Goal: Task Accomplishment & Management: Manage account settings

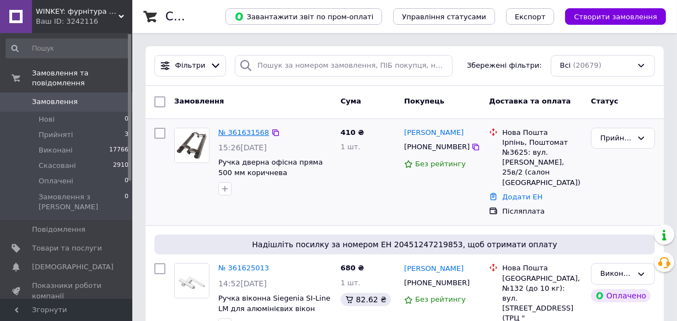
click at [236, 132] on link "№ 361631568" at bounding box center [243, 132] width 51 height 8
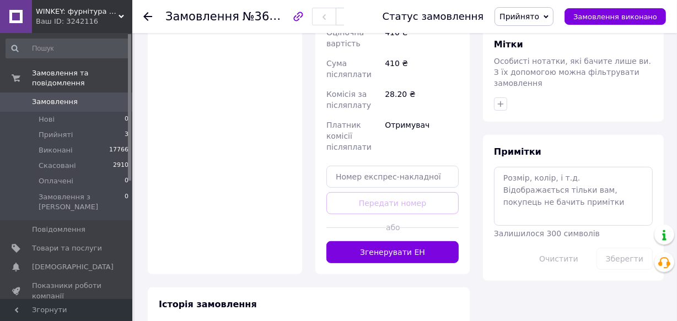
scroll to position [484, 0]
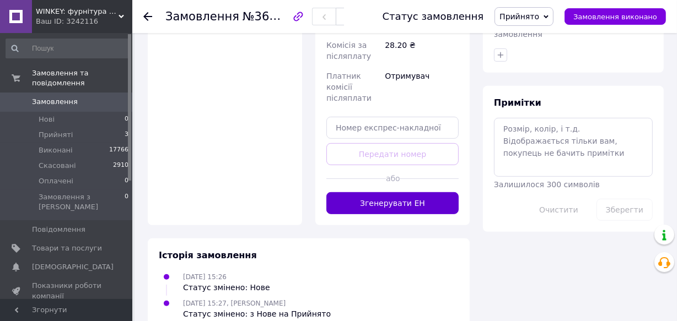
click at [406, 192] on button "Згенерувати ЕН" at bounding box center [392, 203] width 132 height 22
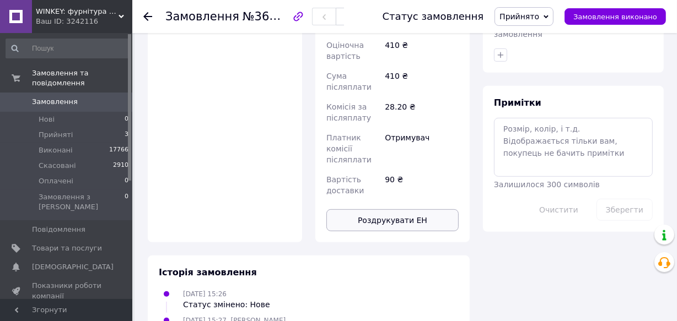
click at [391, 209] on button "Роздрукувати ЕН" at bounding box center [392, 220] width 132 height 22
click at [626, 18] on span "Замовлення виконано" at bounding box center [615, 17] width 84 height 8
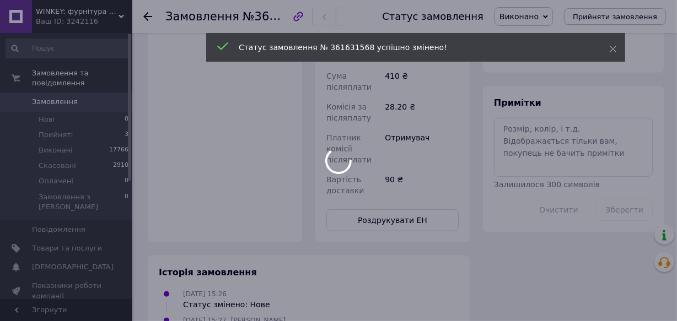
scroll to position [463, 0]
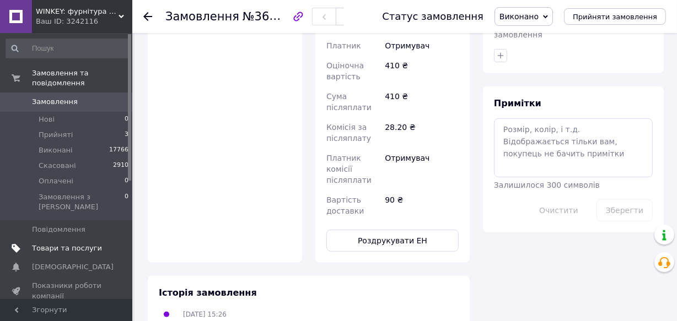
click at [41, 244] on span "Товари та послуги" at bounding box center [67, 249] width 70 height 10
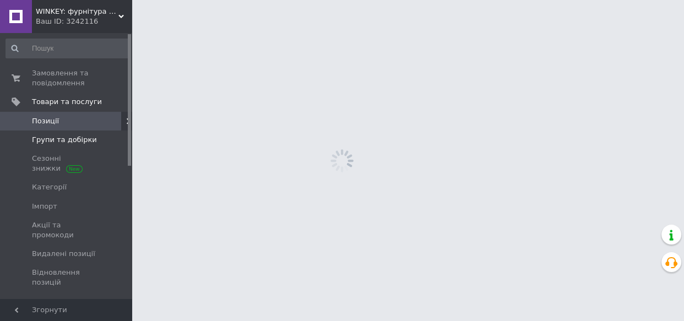
click at [59, 141] on span "Групи та добірки" at bounding box center [64, 140] width 65 height 10
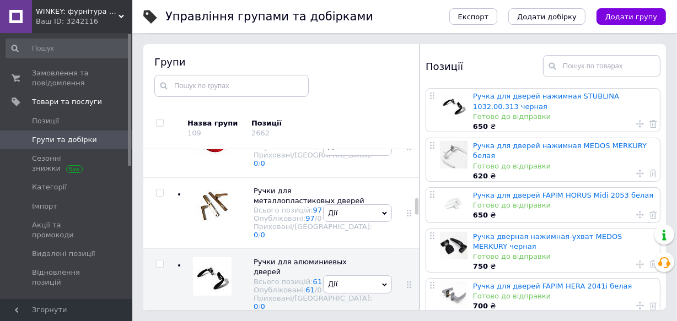
scroll to position [1018, 0]
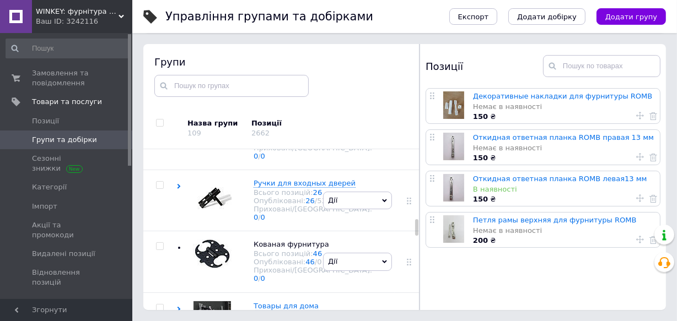
scroll to position [1919, 0]
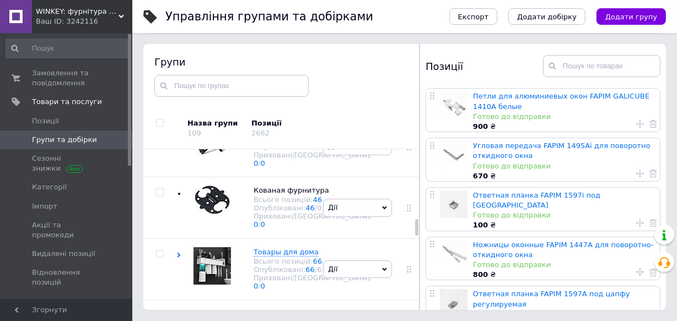
scroll to position [50, 0]
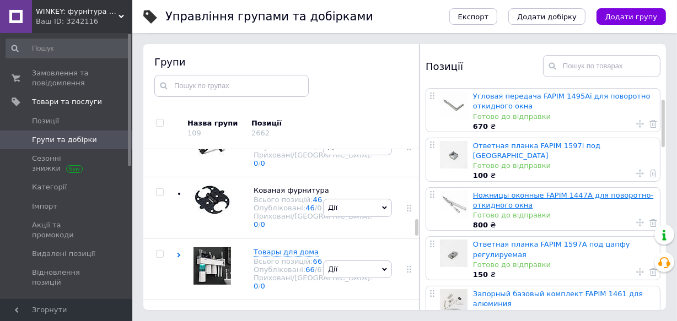
click at [505, 191] on link "Ножницы оконные FAPIM 1447А для поворотно-откидного окна" at bounding box center [563, 200] width 180 height 18
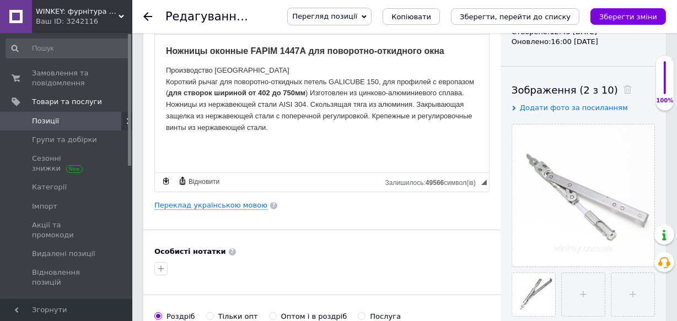
scroll to position [100, 0]
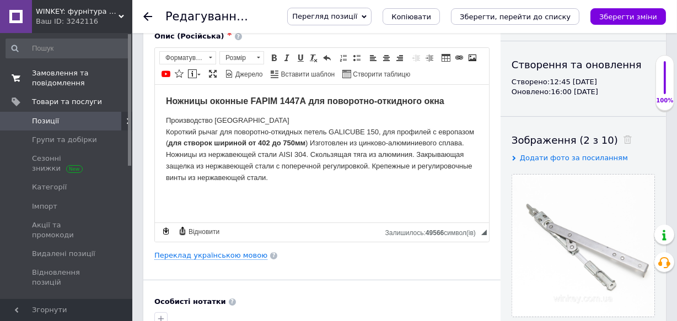
click at [62, 78] on span "Замовлення та повідомлення" at bounding box center [67, 78] width 70 height 20
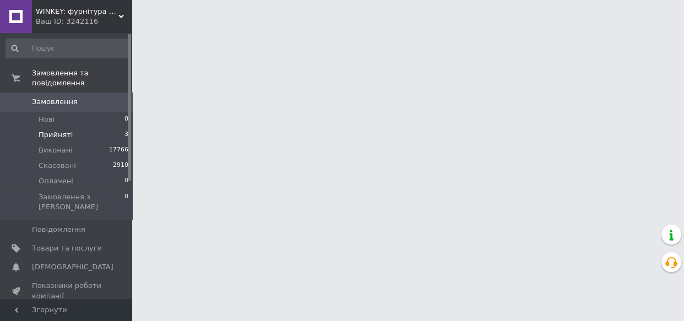
click at [75, 127] on li "Прийняті 3" at bounding box center [67, 134] width 135 height 15
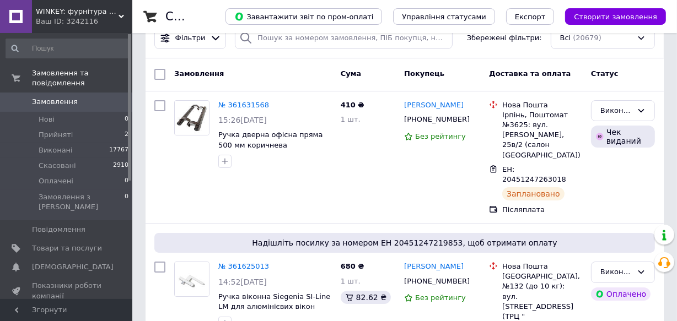
scroll to position [50, 0]
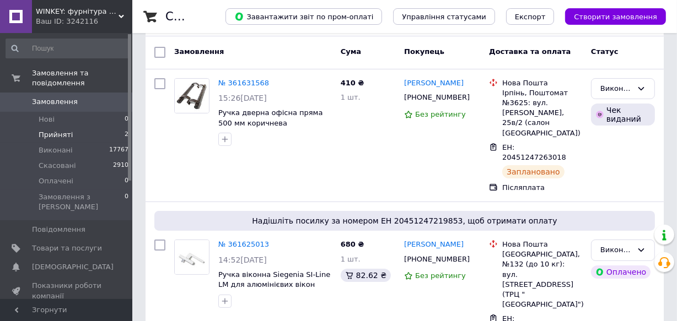
click at [112, 127] on li "Прийняті 2" at bounding box center [67, 134] width 135 height 15
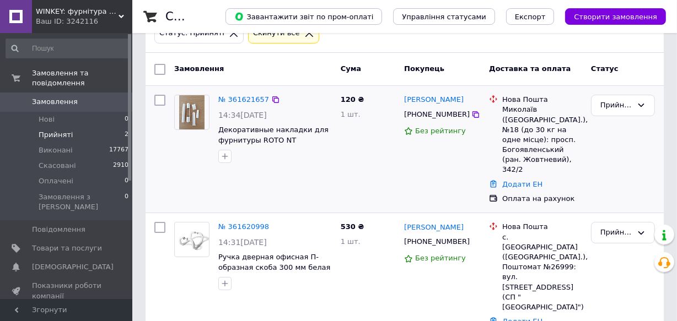
scroll to position [74, 0]
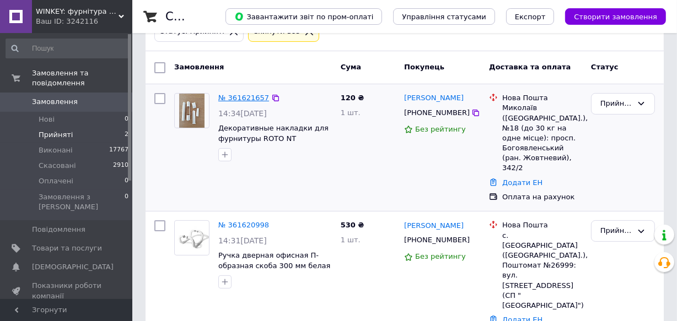
click at [241, 98] on link "№ 361621657" at bounding box center [243, 98] width 51 height 8
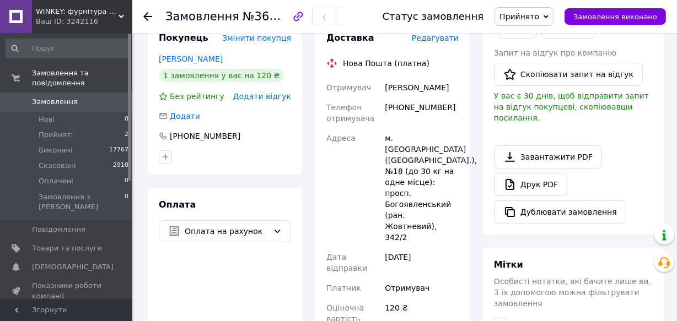
scroll to position [224, 0]
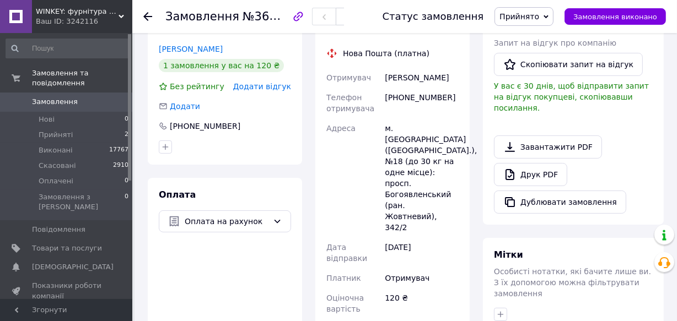
click at [539, 14] on span "Прийнято" at bounding box center [519, 16] width 40 height 9
click at [527, 72] on li "Оплачено" at bounding box center [524, 71] width 58 height 17
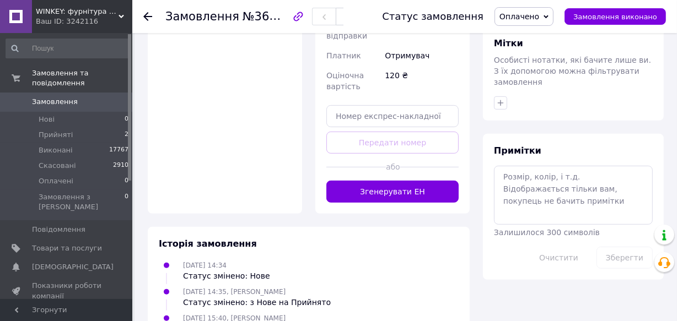
scroll to position [440, 0]
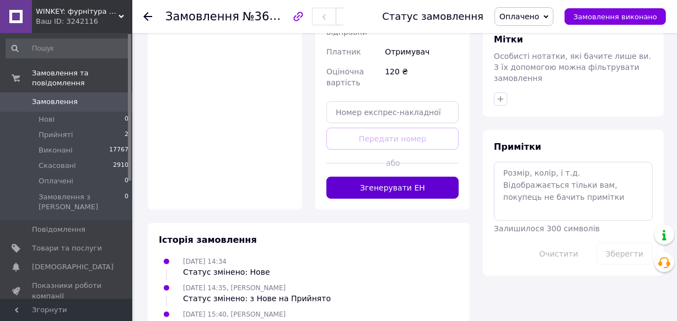
click at [413, 177] on button "Згенерувати ЕН" at bounding box center [392, 188] width 132 height 22
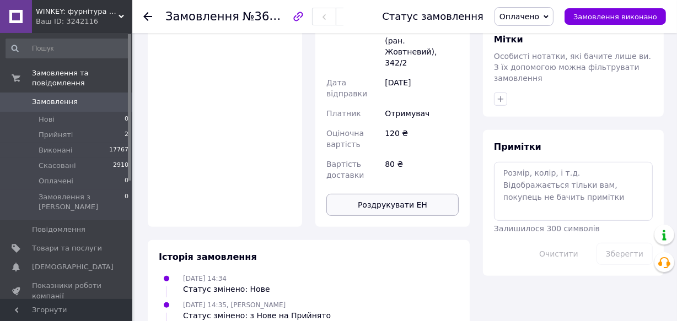
click at [388, 194] on button "Роздрукувати ЕН" at bounding box center [392, 205] width 132 height 22
click at [40, 244] on span "Товари та послуги" at bounding box center [67, 249] width 70 height 10
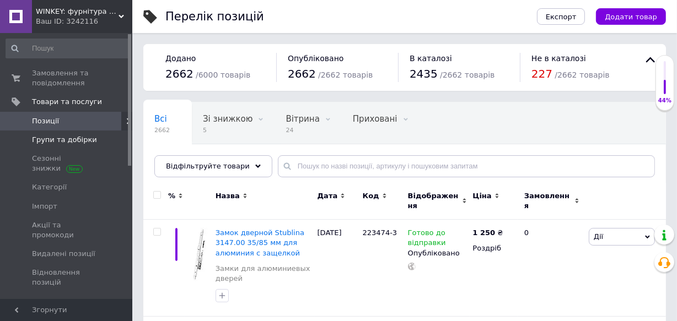
click at [61, 137] on span "Групи та добірки" at bounding box center [64, 140] width 65 height 10
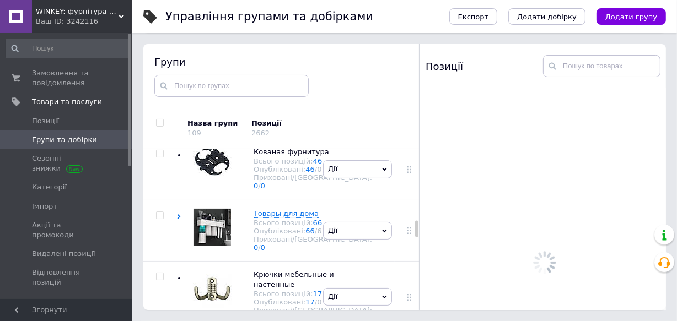
scroll to position [1966, 0]
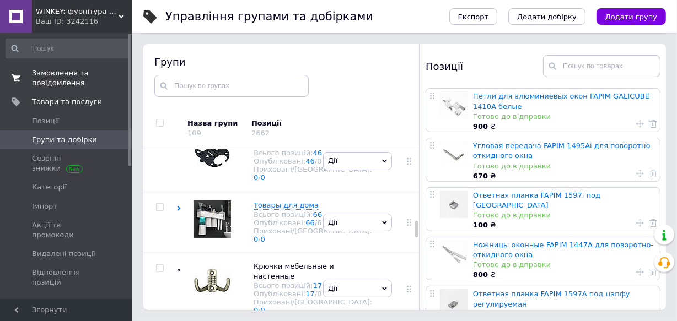
click at [50, 80] on span "Замовлення та повідомлення" at bounding box center [67, 78] width 70 height 20
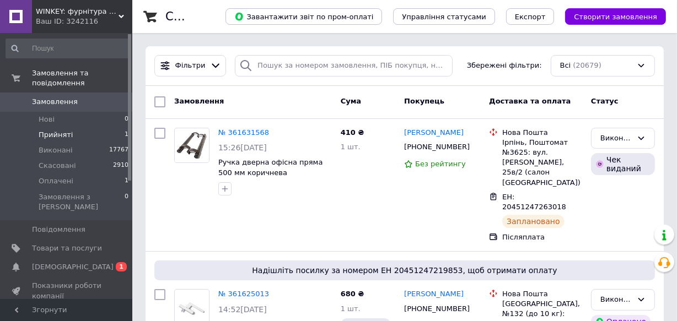
click at [59, 130] on span "Прийняті" at bounding box center [56, 135] width 34 height 10
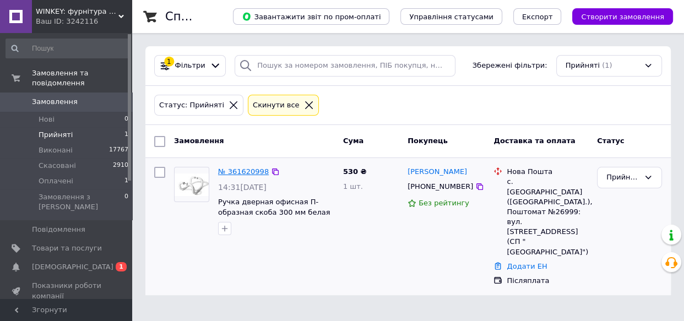
click at [236, 172] on link "№ 361620998" at bounding box center [243, 172] width 51 height 8
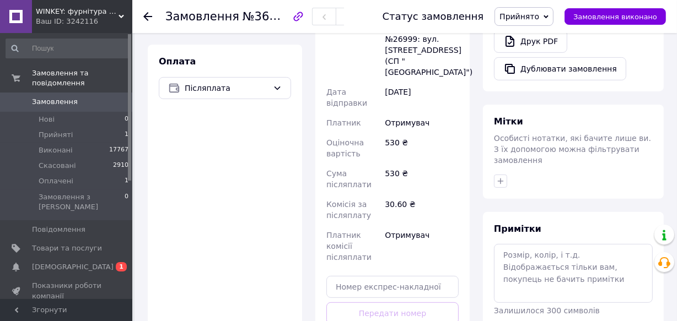
scroll to position [506, 0]
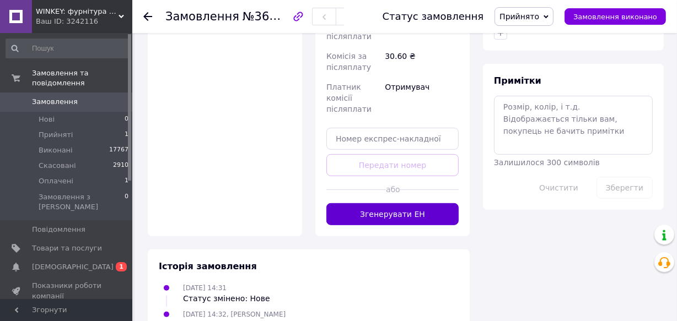
click at [401, 203] on button "Згенерувати ЕН" at bounding box center [392, 214] width 132 height 22
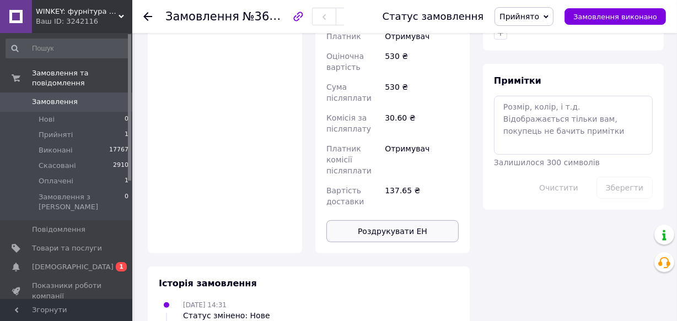
click at [380, 220] on button "Роздрукувати ЕН" at bounding box center [392, 231] width 132 height 22
click at [631, 13] on span "Замовлення виконано" at bounding box center [615, 17] width 84 height 8
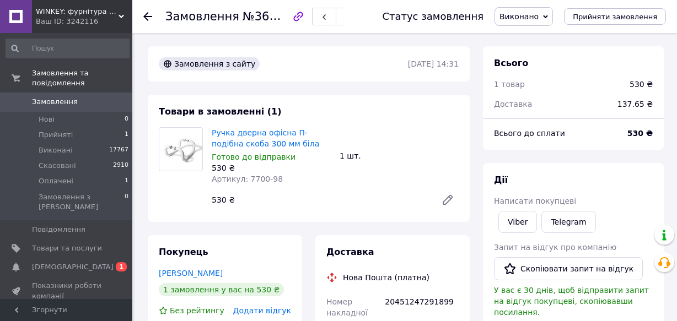
scroll to position [182, 0]
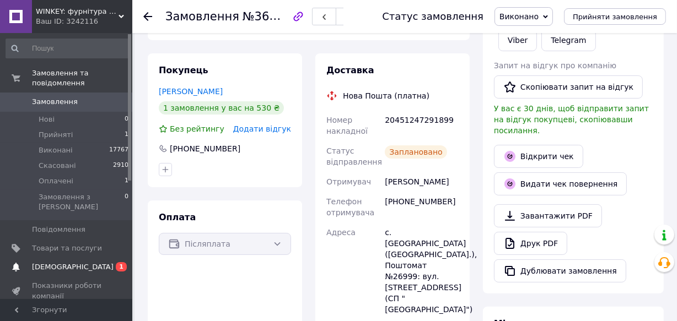
click at [65, 262] on span "[DEMOGRAPHIC_DATA]" at bounding box center [73, 267] width 82 height 10
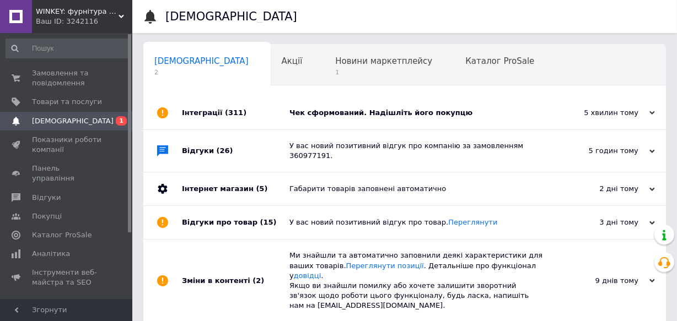
scroll to position [0, 6]
click at [339, 115] on div "Чек сформований. Надішліть його покупцю" at bounding box center [416, 113] width 255 height 10
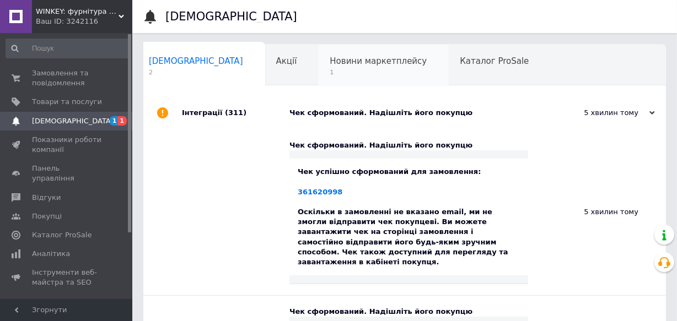
click at [329, 69] on span "1" at bounding box center [377, 72] width 97 height 8
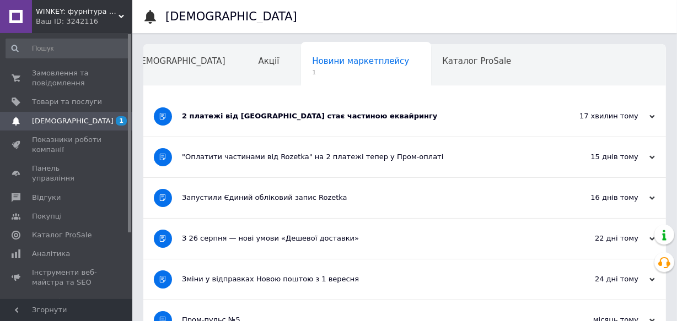
click at [273, 117] on div "2 платежі від Rozetka стає частиною еквайрингу" at bounding box center [363, 116] width 363 height 10
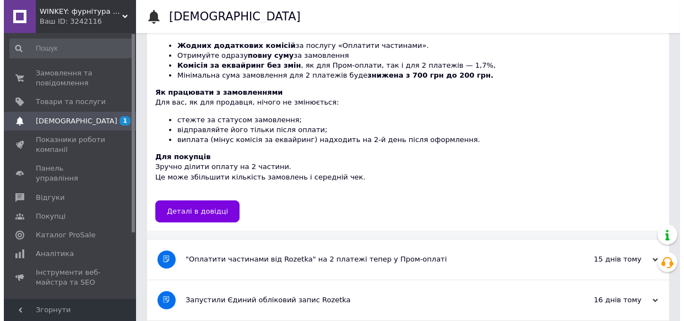
scroll to position [0, 0]
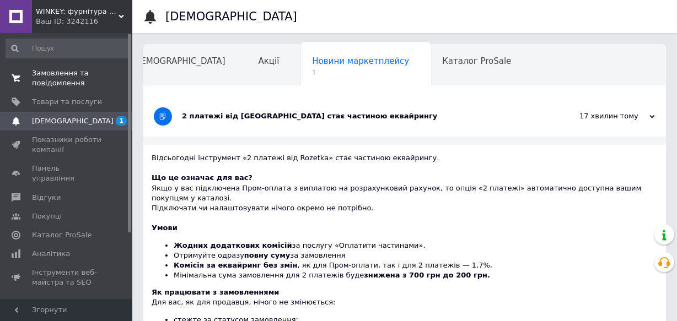
click at [55, 68] on span "Замовлення та повідомлення" at bounding box center [67, 78] width 70 height 20
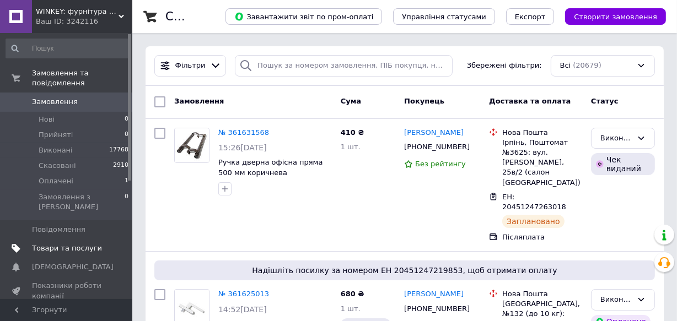
click at [65, 244] on span "Товари та послуги" at bounding box center [67, 249] width 70 height 10
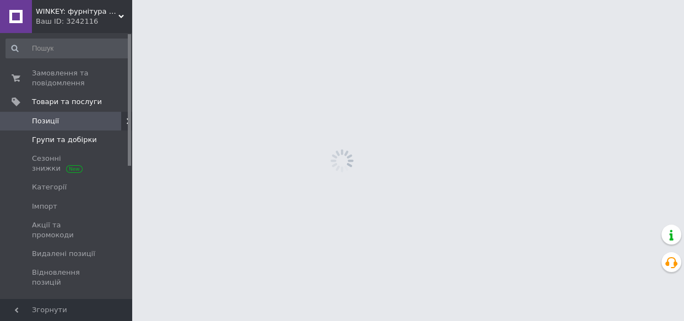
click at [78, 143] on span "Групи та добірки" at bounding box center [64, 140] width 65 height 10
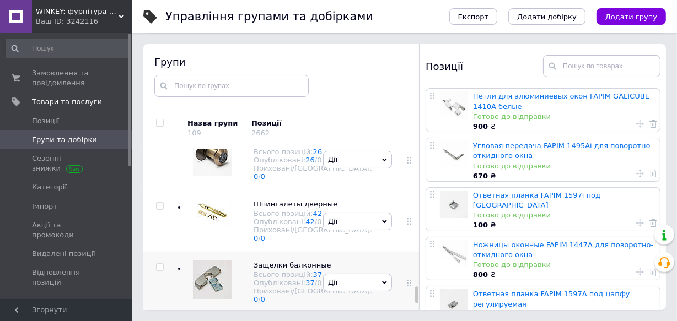
scroll to position [3758, 0]
click at [273, 147] on span "Глазки дверные" at bounding box center [283, 142] width 61 height 8
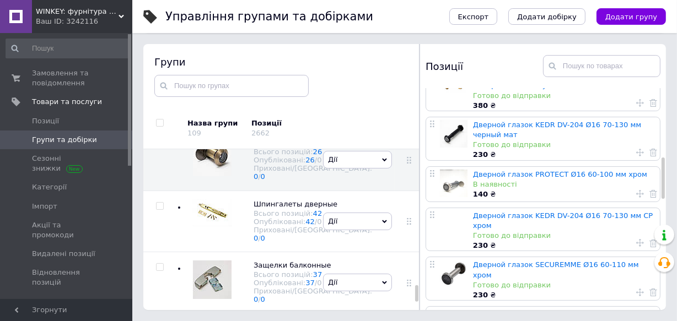
scroll to position [401, 0]
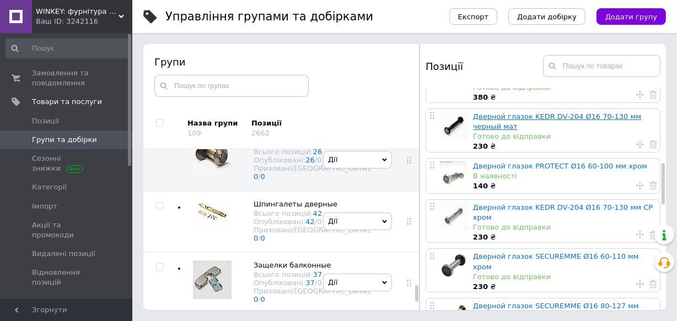
click at [559, 117] on link "Дверной глазок KEDR DV-204 Ø16 70-130 мм черный мат" at bounding box center [557, 121] width 168 height 18
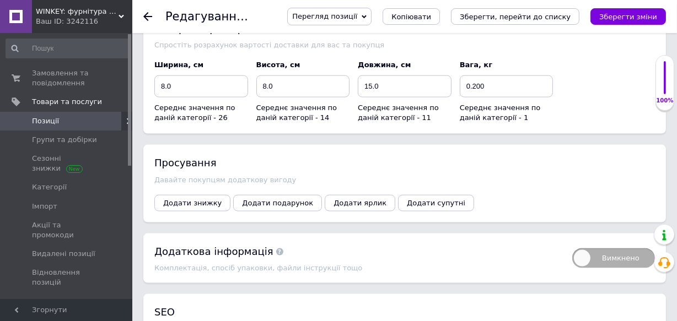
scroll to position [1402, 0]
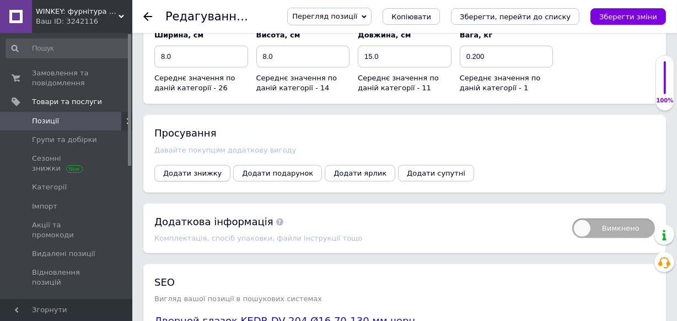
click at [197, 169] on span "Додати знижку" at bounding box center [192, 173] width 58 height 8
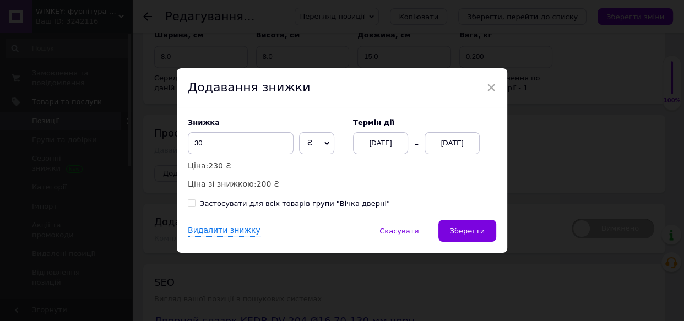
click at [435, 145] on div "12.09.2025" at bounding box center [452, 143] width 55 height 22
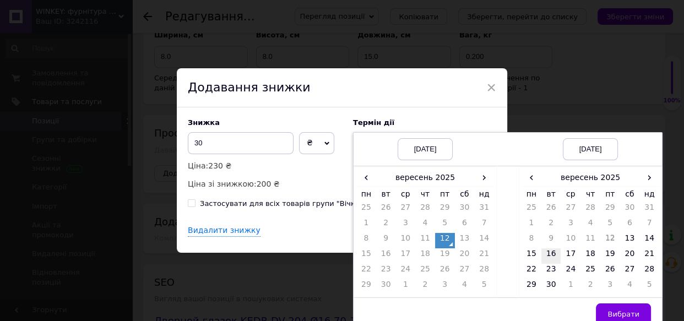
click at [547, 254] on td "16" at bounding box center [552, 255] width 20 height 15
drag, startPoint x: 623, startPoint y: 315, endPoint x: 606, endPoint y: 303, distance: 20.5
click at [623, 315] on span "Вибрати" at bounding box center [624, 314] width 32 height 8
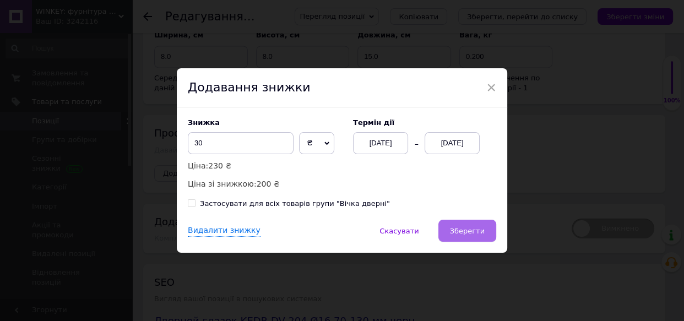
click at [471, 232] on span "Зберегти" at bounding box center [467, 231] width 35 height 8
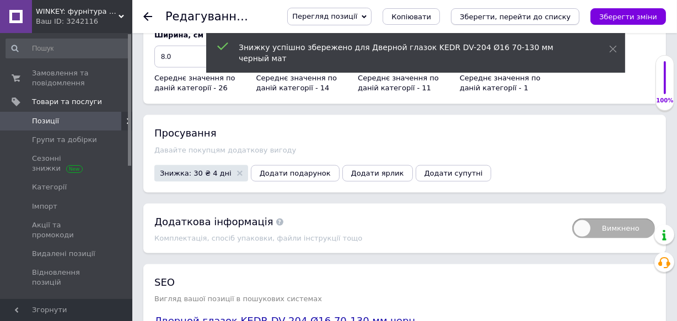
click at [553, 18] on icon "Зберегти, перейти до списку" at bounding box center [515, 17] width 111 height 8
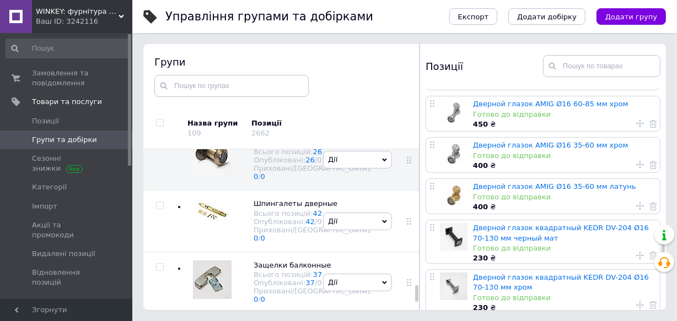
scroll to position [801, 0]
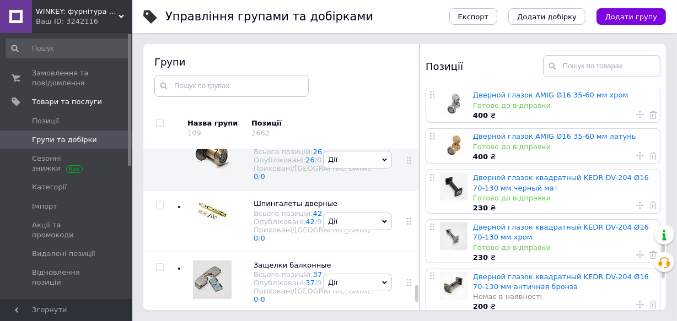
click at [534, 223] on link "Дверной глазок квадратный KEDR DV-204 Ø16 70-130 мм хром" at bounding box center [561, 232] width 176 height 18
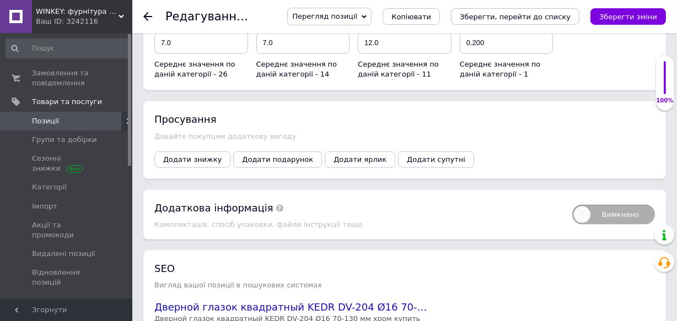
scroll to position [1402, 0]
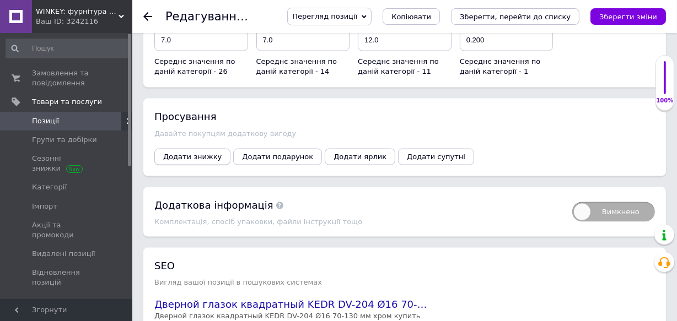
click at [191, 155] on span "Додати знижку" at bounding box center [192, 157] width 58 height 8
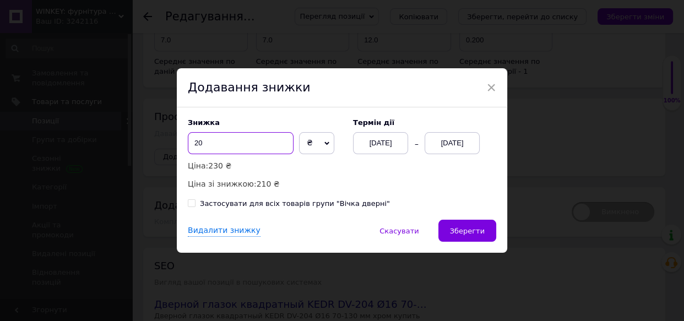
drag, startPoint x: 200, startPoint y: 144, endPoint x: 191, endPoint y: 143, distance: 8.8
click at [191, 143] on input "20" at bounding box center [241, 143] width 106 height 22
type input "30"
click at [444, 144] on div "[DATE]" at bounding box center [452, 143] width 55 height 22
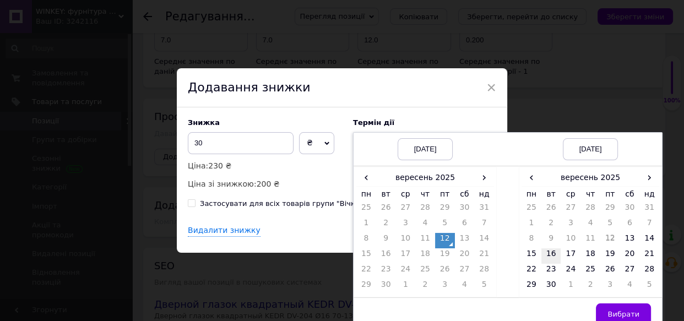
click at [552, 255] on td "16" at bounding box center [552, 255] width 20 height 15
click at [630, 312] on span "Вибрати" at bounding box center [624, 314] width 32 height 8
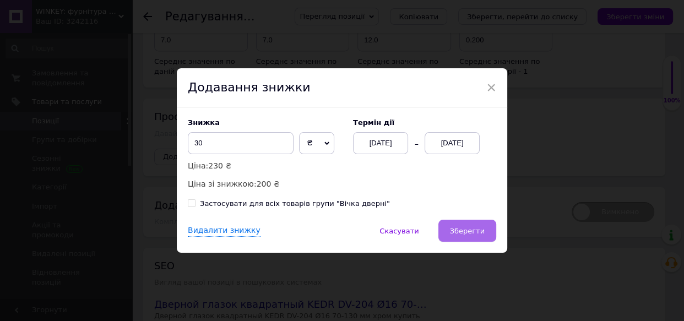
click at [471, 225] on button "Зберегти" at bounding box center [468, 231] width 58 height 22
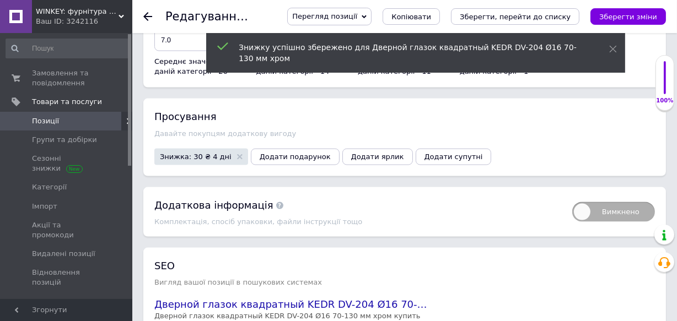
click at [544, 25] on div "Перегляд позиції Зберегти та переглянути на сайті Зберегти та переглянути на ма…" at bounding box center [471, 17] width 390 height 18
click at [542, 15] on icon "Зберегти, перейти до списку" at bounding box center [515, 17] width 111 height 8
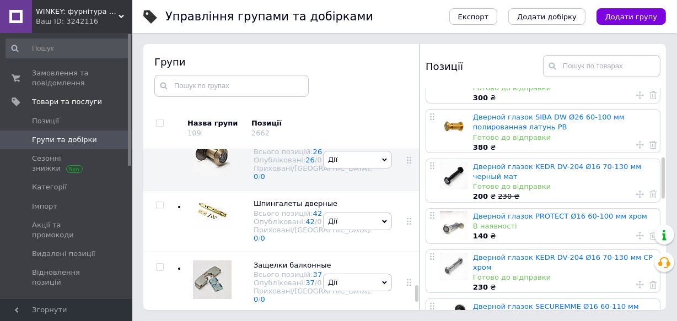
scroll to position [401, 0]
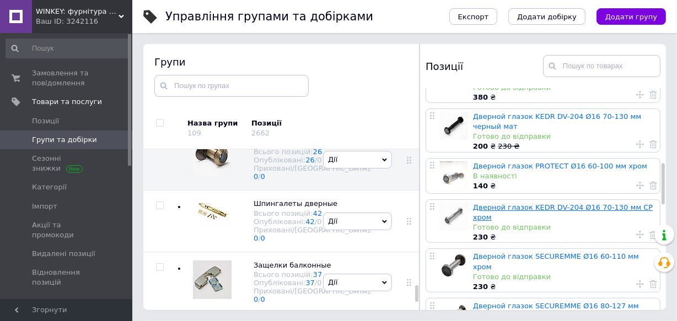
click at [545, 203] on link "Дверной глазок KEDR DV-204 Ø16 70-130 мм CP хром" at bounding box center [563, 212] width 180 height 18
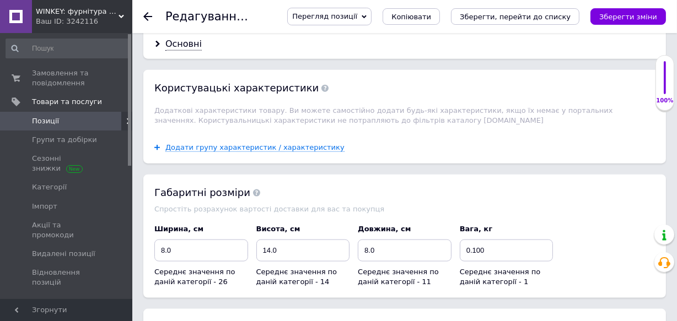
scroll to position [1302, 0]
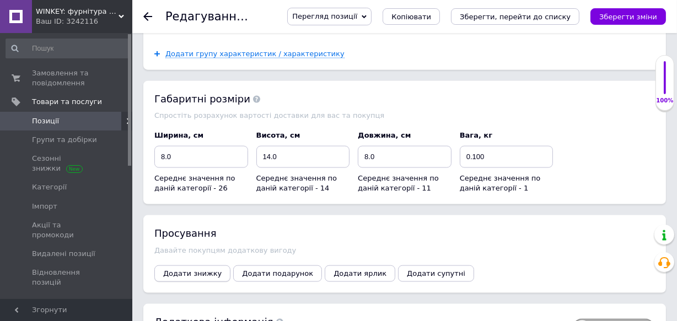
click at [180, 269] on span "Додати знижку" at bounding box center [192, 273] width 58 height 8
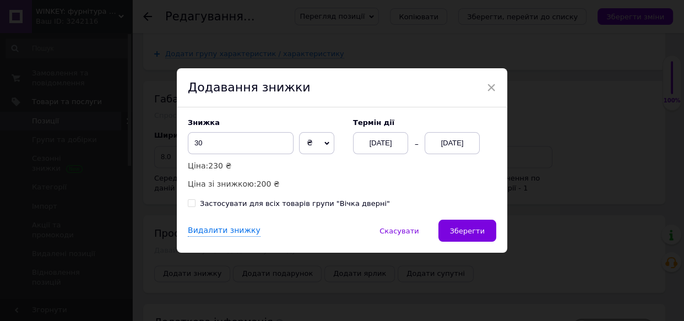
click at [460, 145] on div "12.09.2025" at bounding box center [452, 143] width 55 height 22
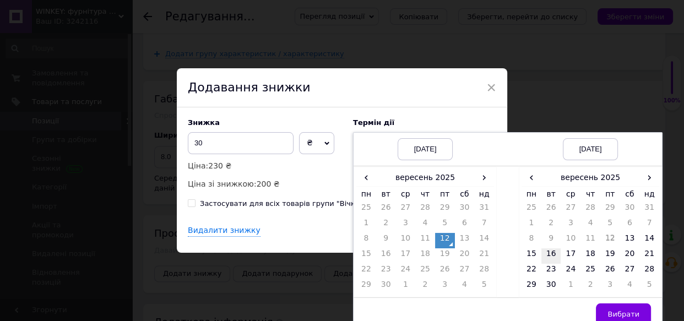
click at [555, 256] on td "16" at bounding box center [552, 255] width 20 height 15
click at [627, 310] on span "Вибрати" at bounding box center [624, 314] width 32 height 8
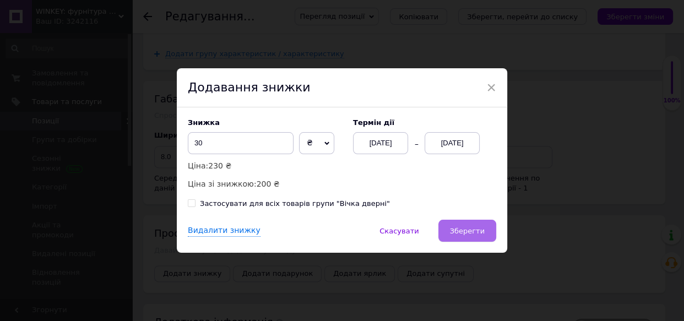
click at [464, 232] on span "Зберегти" at bounding box center [467, 231] width 35 height 8
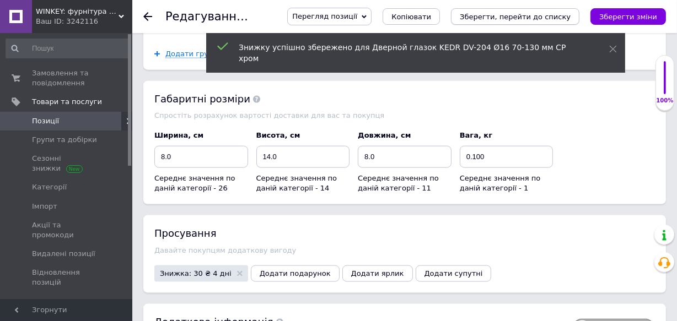
click at [530, 14] on icon "Зберегти, перейти до списку" at bounding box center [515, 17] width 111 height 8
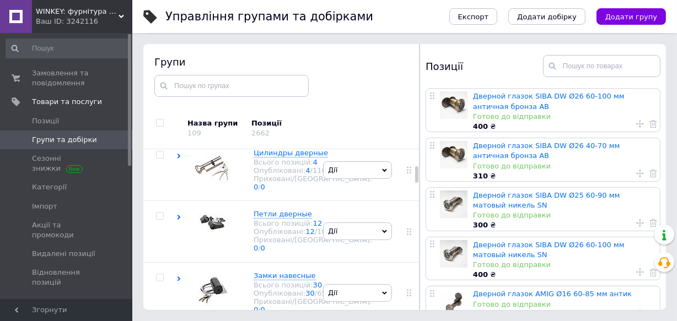
scroll to position [365, 0]
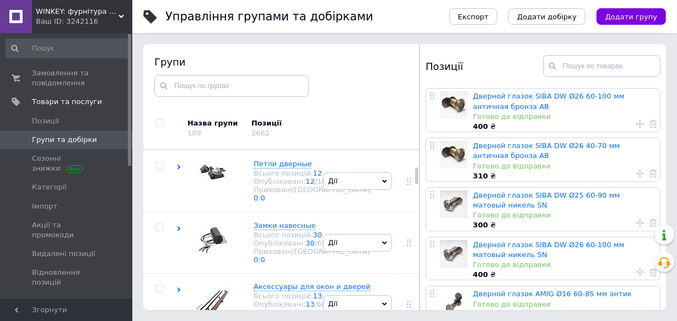
click at [275, 107] on span "Цилиндры дверные" at bounding box center [290, 103] width 74 height 8
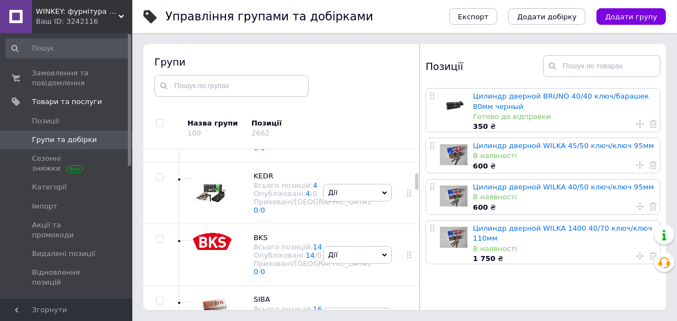
scroll to position [656, 0]
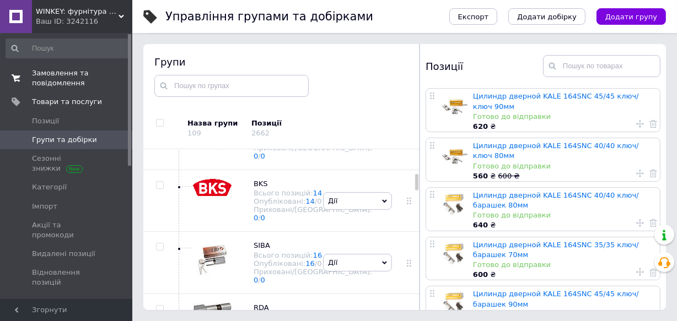
click at [60, 81] on span "Замовлення та повідомлення" at bounding box center [67, 78] width 70 height 20
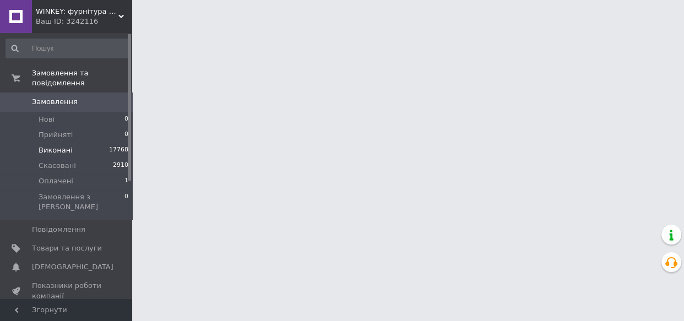
click at [62, 145] on span "Виконані" at bounding box center [56, 150] width 34 height 10
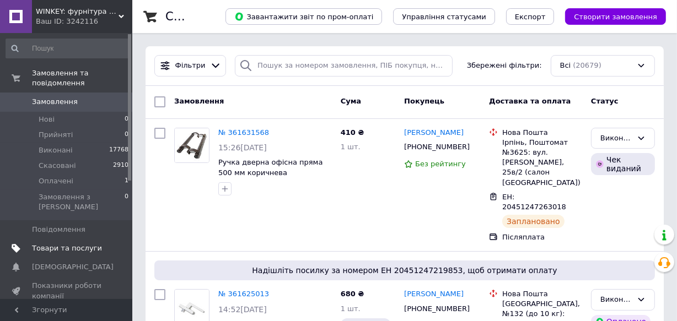
click at [60, 244] on span "Товари та послуги" at bounding box center [67, 249] width 70 height 10
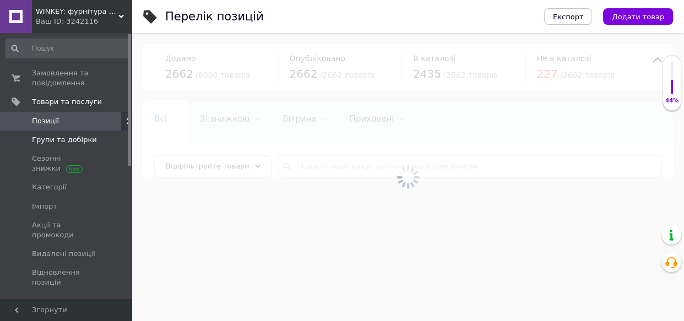
click at [63, 137] on span "Групи та добірки" at bounding box center [64, 140] width 65 height 10
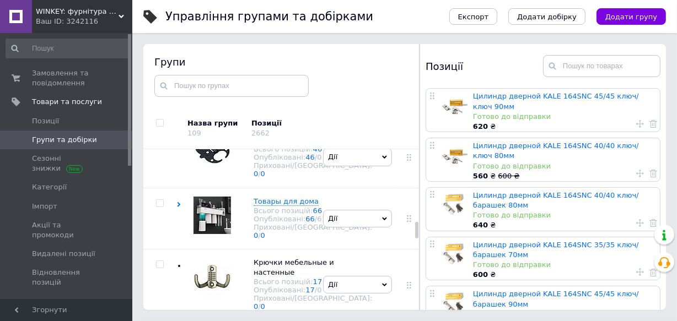
scroll to position [1994, 0]
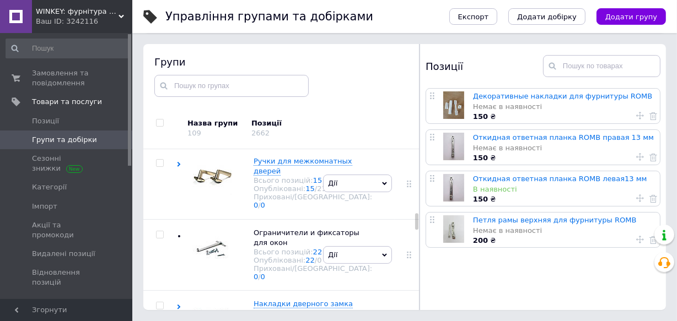
scroll to position [2144, 0]
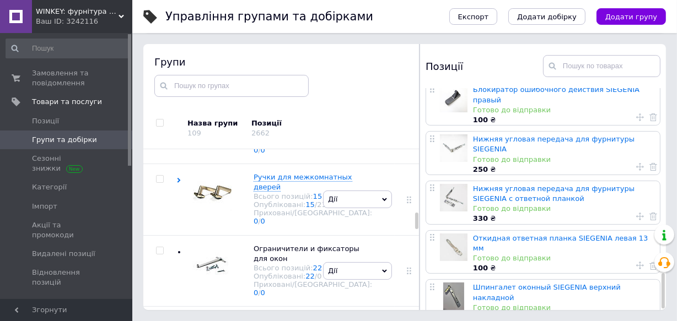
scroll to position [1171, 0]
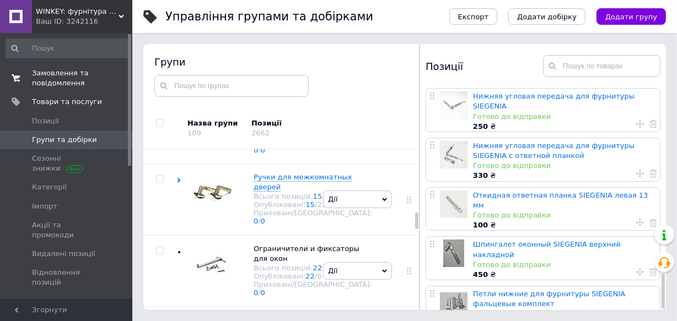
click at [44, 72] on span "Замовлення та повідомлення" at bounding box center [67, 78] width 70 height 20
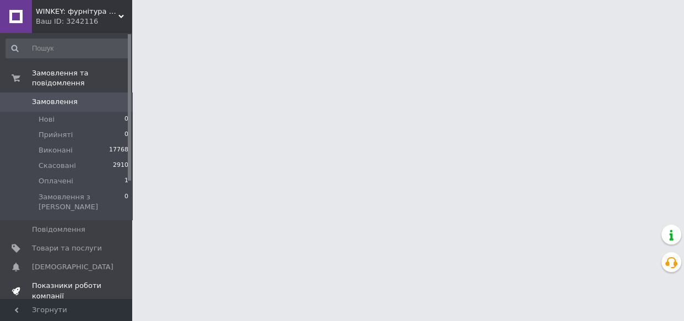
click at [53, 281] on span "Показники роботи компанії" at bounding box center [67, 291] width 70 height 20
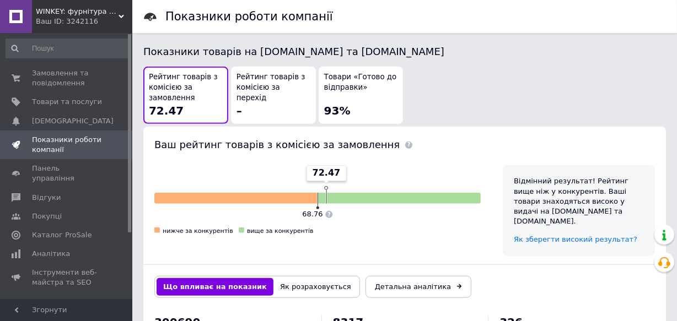
scroll to position [651, 0]
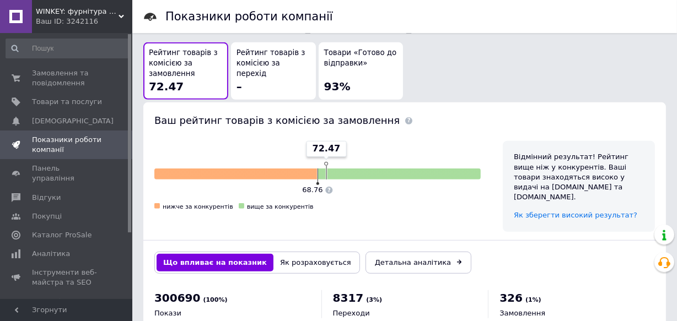
drag, startPoint x: 56, startPoint y: 71, endPoint x: 60, endPoint y: 0, distance: 70.7
click at [56, 69] on span "Замовлення та повідомлення" at bounding box center [67, 78] width 70 height 20
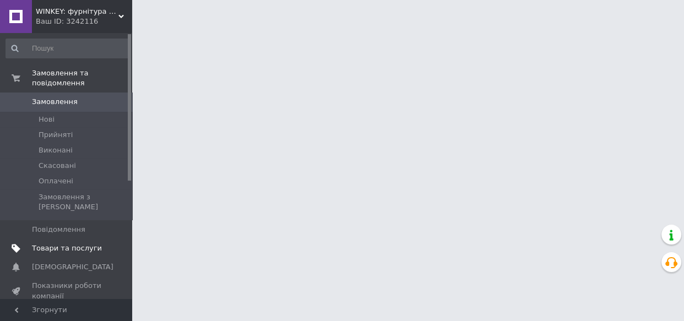
click at [58, 244] on span "Товари та послуги" at bounding box center [67, 249] width 70 height 10
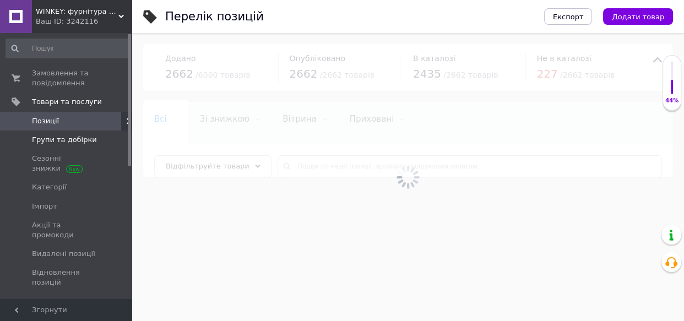
click at [66, 138] on span "Групи та добірки" at bounding box center [64, 140] width 65 height 10
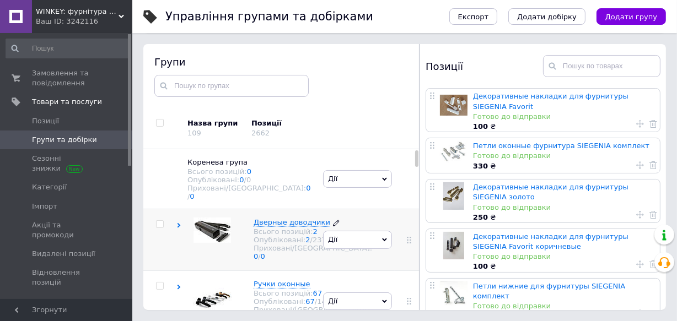
click at [278, 218] on span "Дверные доводчики" at bounding box center [291, 222] width 77 height 8
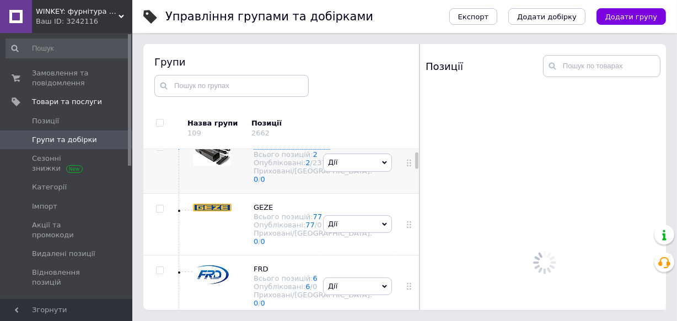
scroll to position [100, 0]
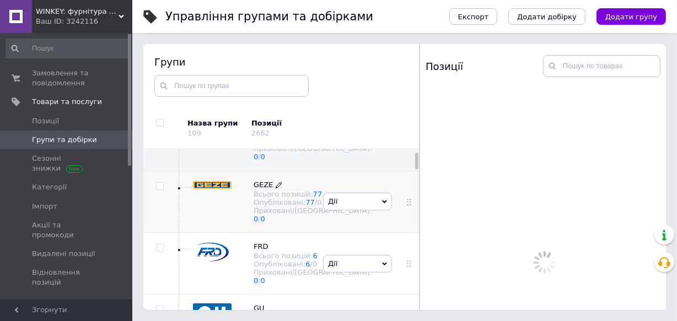
click at [263, 189] on span "GEZE" at bounding box center [262, 185] width 19 height 8
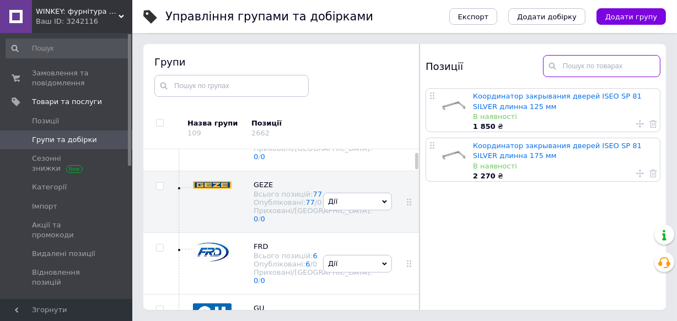
click at [576, 66] on input "text" at bounding box center [601, 66] width 117 height 22
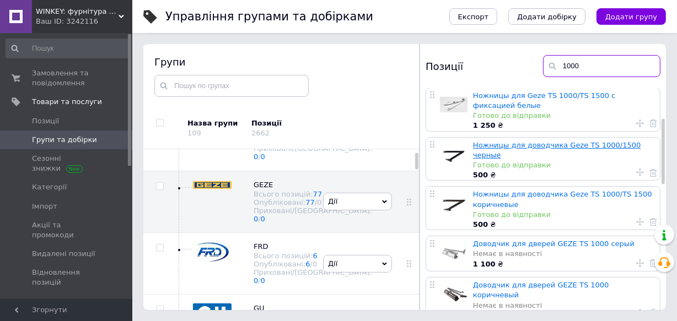
type input "1000"
click at [565, 144] on link "Ножницы для доводчика Geze TS 1000/1500 черные" at bounding box center [557, 150] width 168 height 18
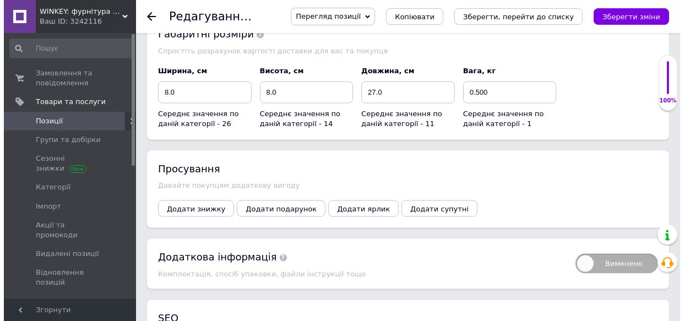
scroll to position [1402, 0]
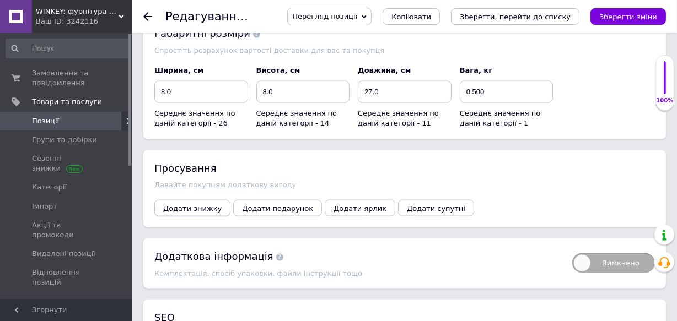
click at [172, 209] on button "Додати знижку" at bounding box center [192, 208] width 76 height 17
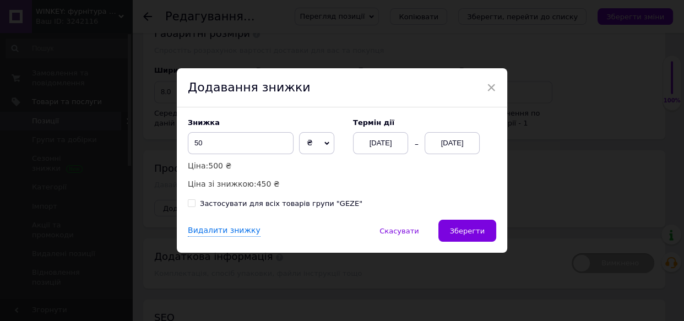
click at [444, 140] on div "12.09.2025" at bounding box center [452, 143] width 55 height 22
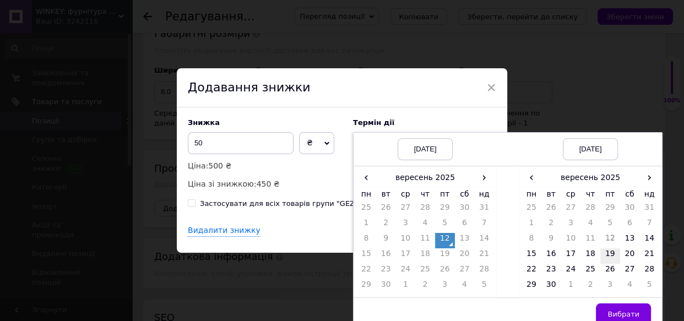
click at [607, 255] on td "19" at bounding box center [611, 255] width 20 height 15
click at [620, 311] on span "Вибрати" at bounding box center [624, 314] width 32 height 8
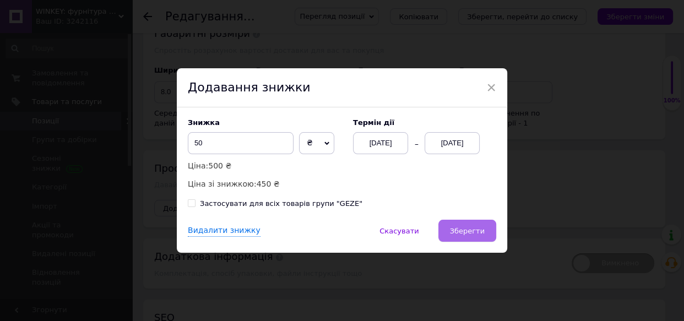
click at [464, 233] on span "Зберегти" at bounding box center [467, 231] width 35 height 8
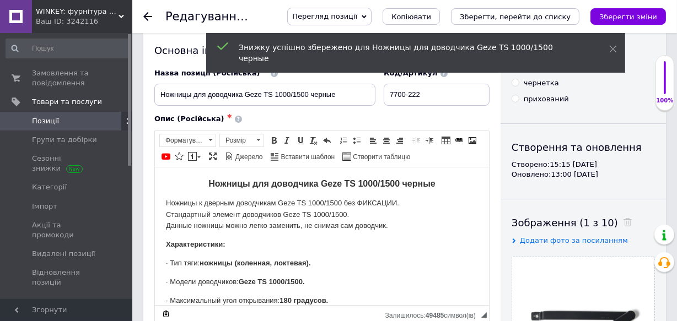
scroll to position [0, 0]
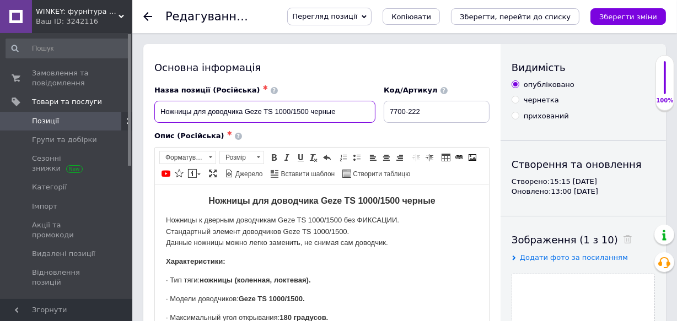
drag, startPoint x: 275, startPoint y: 112, endPoint x: 289, endPoint y: 111, distance: 14.3
click at [289, 111] on input "Ножницы для доводчика Geze TS 1000/1500 черные" at bounding box center [264, 112] width 221 height 22
click at [504, 17] on icon "Зберегти, перейти до списку" at bounding box center [515, 17] width 111 height 8
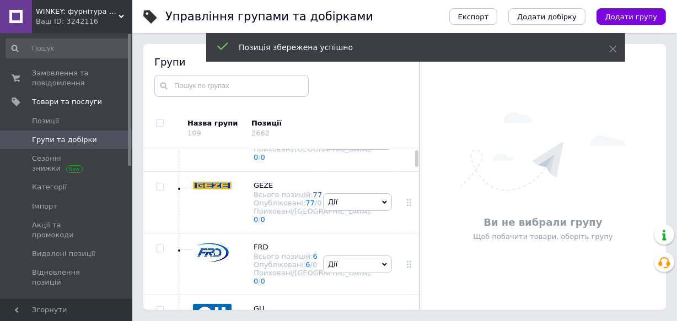
scroll to position [112, 0]
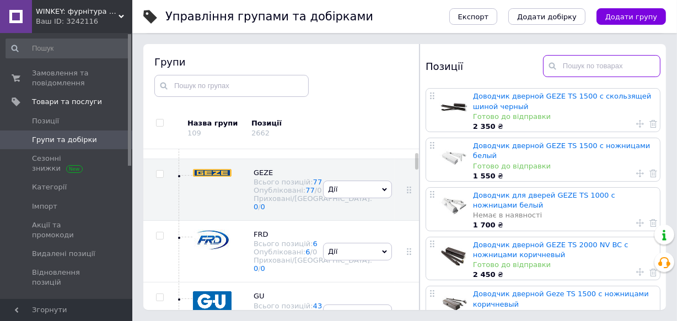
click at [588, 70] on input "text" at bounding box center [601, 66] width 117 height 22
paste input "1000"
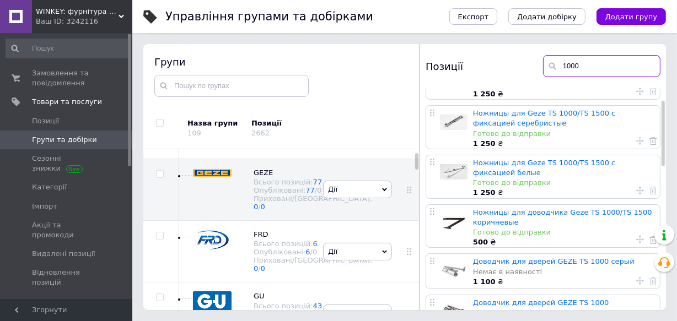
scroll to position [50, 0]
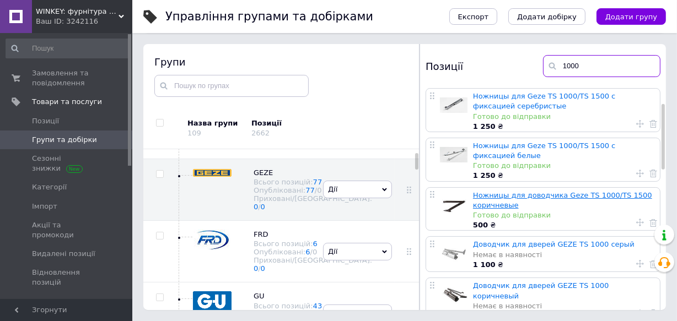
type input "1000"
click at [545, 192] on link "Ножницы для доводчика Geze TS 1000/TS 1500 коричневые" at bounding box center [562, 200] width 179 height 18
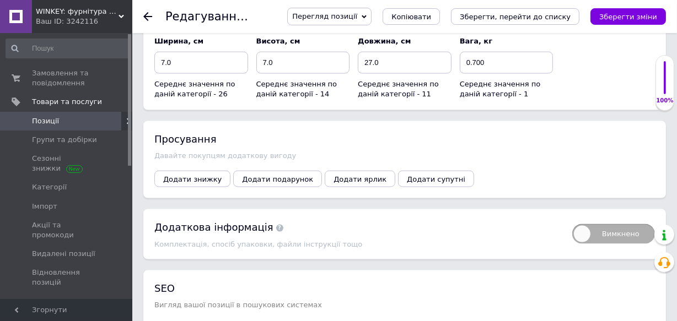
scroll to position [1452, 0]
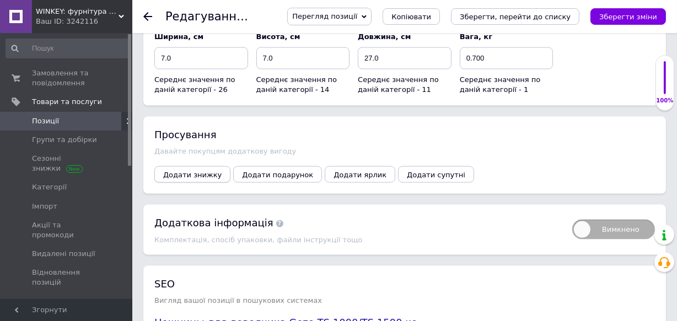
click at [172, 166] on button "Додати знижку" at bounding box center [192, 174] width 76 height 17
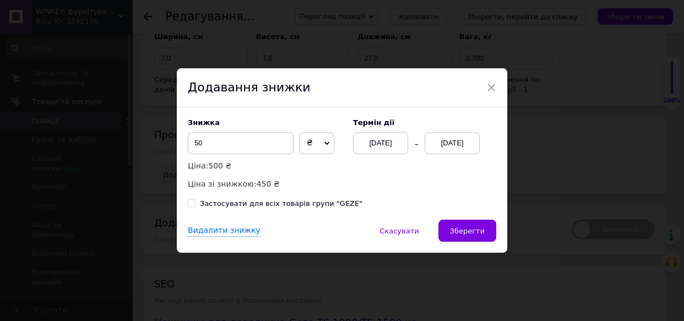
click at [443, 142] on div "12.09.2025" at bounding box center [452, 143] width 55 height 22
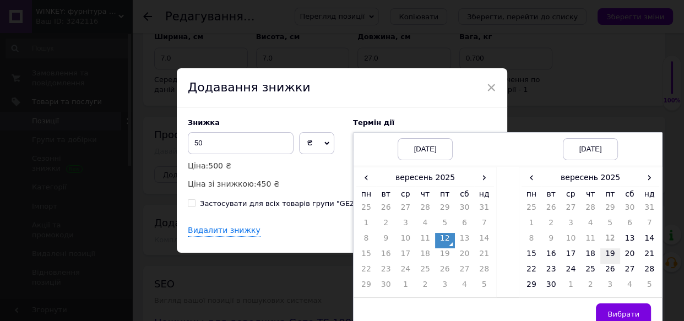
click at [606, 255] on td "19" at bounding box center [611, 255] width 20 height 15
click at [617, 316] on span "Вибрати" at bounding box center [624, 314] width 32 height 8
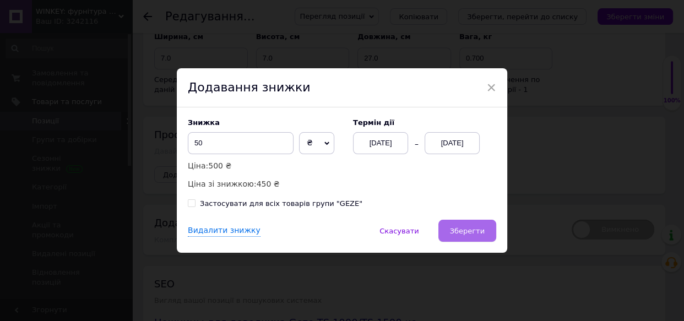
click at [457, 234] on span "Зберегти" at bounding box center [467, 231] width 35 height 8
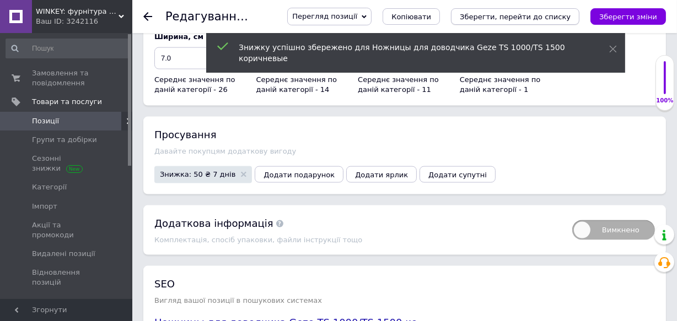
click at [532, 20] on icon "Зберегти, перейти до списку" at bounding box center [515, 17] width 111 height 8
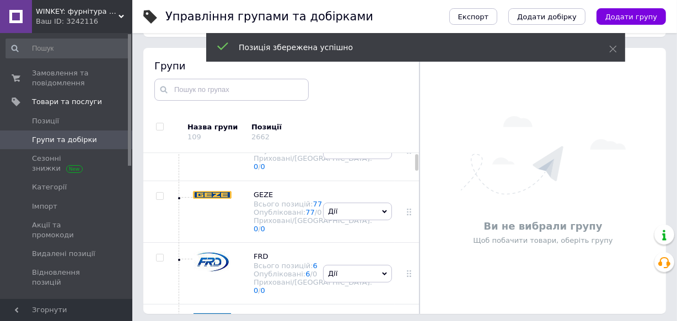
scroll to position [112, 0]
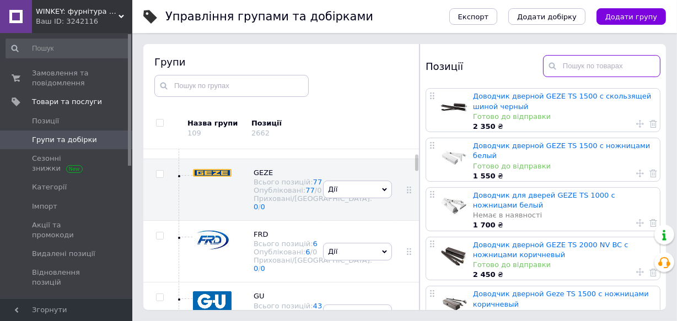
click at [582, 66] on input "text" at bounding box center [601, 66] width 117 height 22
paste input "1000"
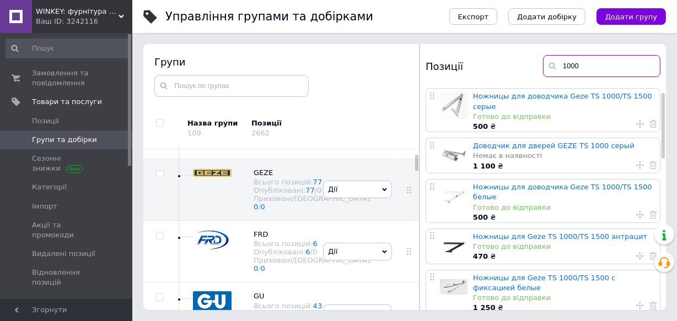
scroll to position [50, 0]
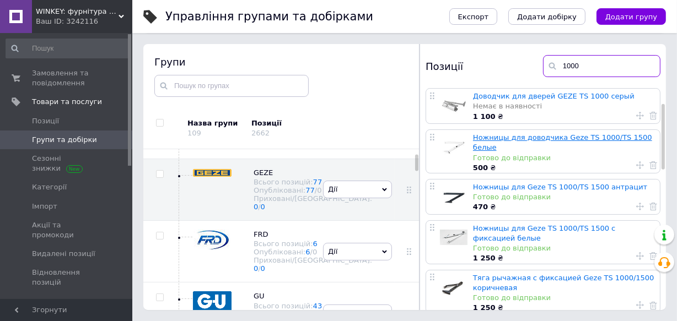
type input "1000"
click at [532, 133] on link "Ножницы для доводчика Geze TS 1000/TS 1500 белые" at bounding box center [562, 142] width 179 height 18
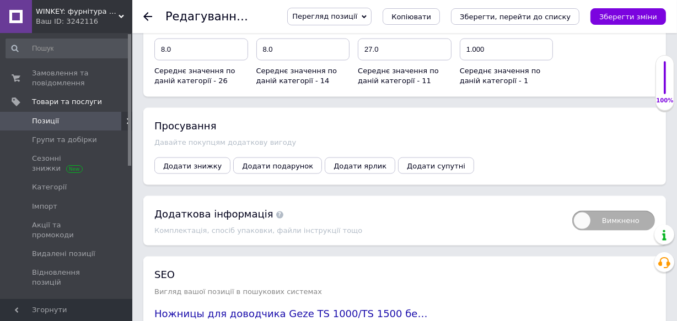
scroll to position [1503, 0]
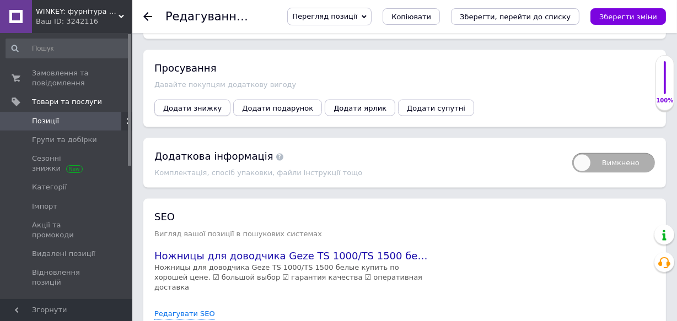
click at [190, 104] on span "Додати знижку" at bounding box center [192, 108] width 58 height 8
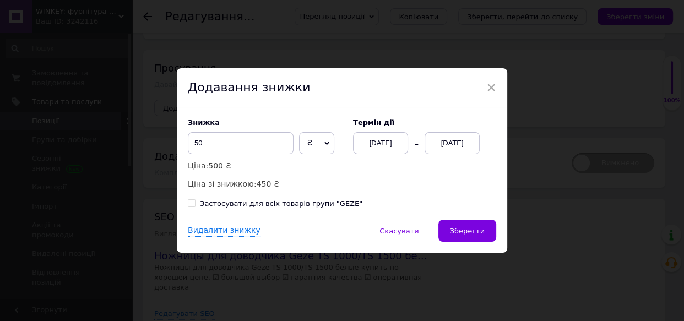
click at [436, 137] on div "12.09.2025" at bounding box center [452, 143] width 55 height 22
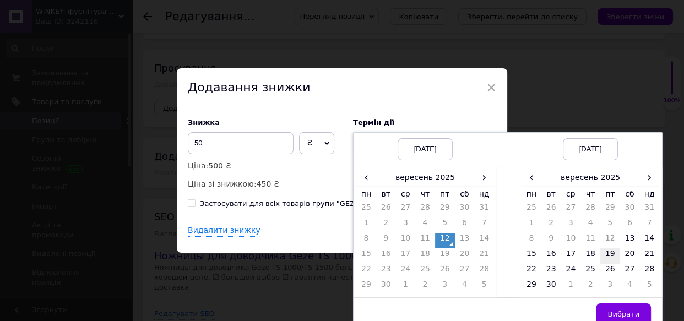
click at [609, 256] on td "19" at bounding box center [611, 255] width 20 height 15
click at [622, 314] on span "Вибрати" at bounding box center [624, 314] width 32 height 8
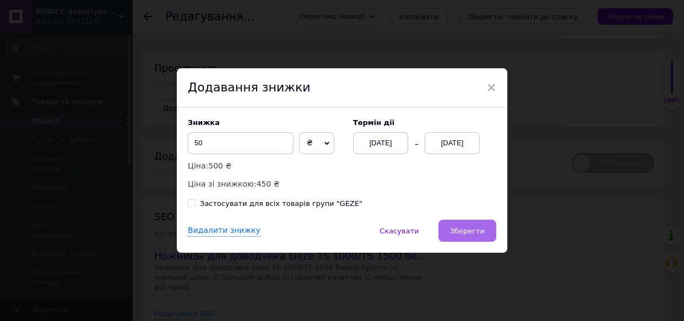
click at [466, 235] on span "Зберегти" at bounding box center [467, 231] width 35 height 8
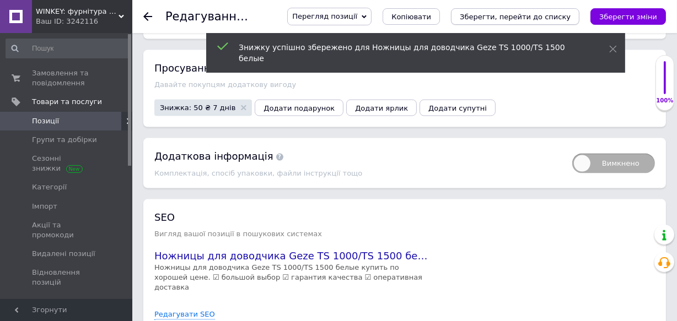
click at [523, 14] on icon "Зберегти, перейти до списку" at bounding box center [515, 17] width 111 height 8
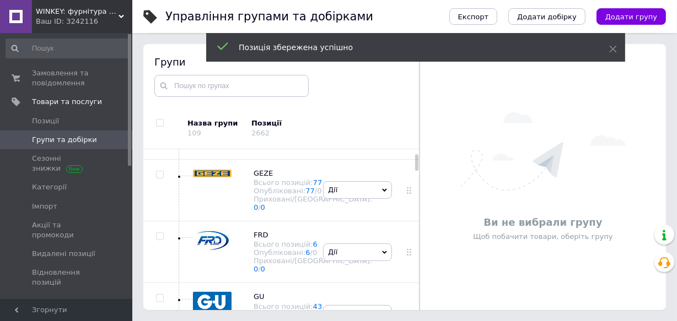
scroll to position [112, 0]
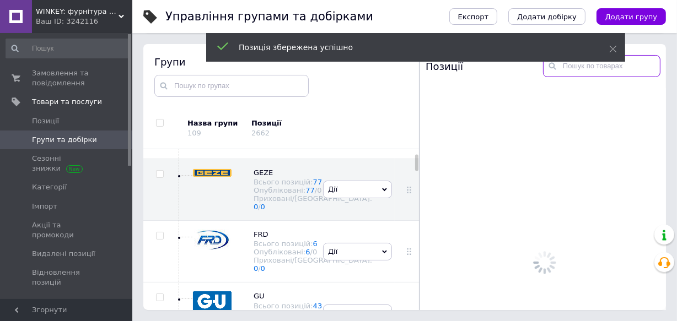
click at [575, 68] on input "text" at bounding box center [601, 66] width 117 height 22
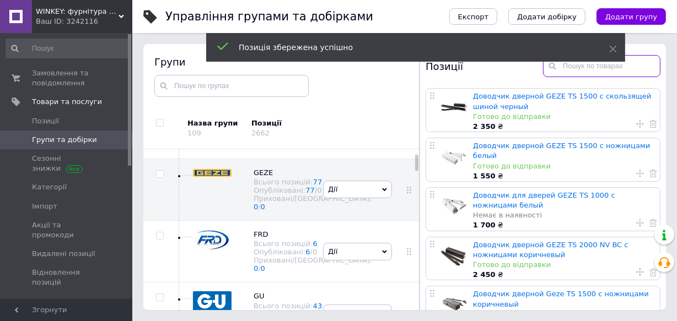
paste input "1000"
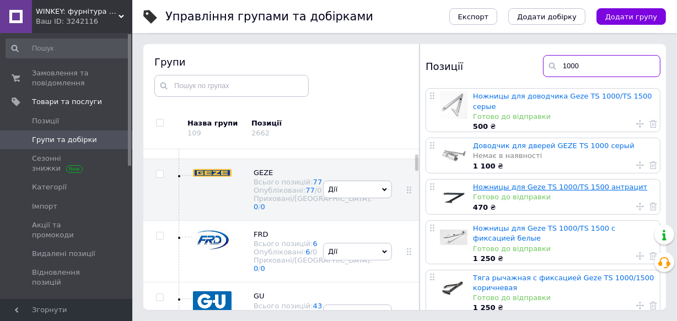
type input "1000"
click at [546, 183] on link "Ножницы для Geze TS 1000/TS 1500 антрацит" at bounding box center [560, 187] width 174 height 8
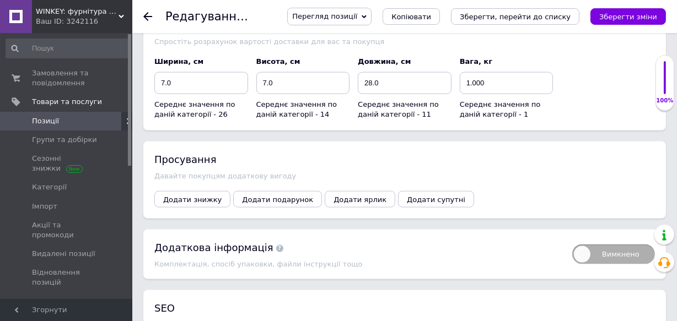
scroll to position [1452, 0]
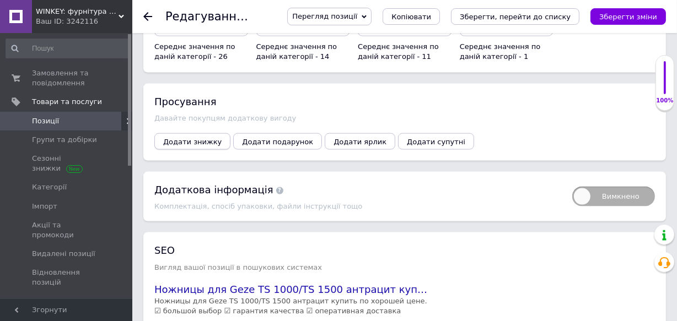
click at [177, 138] on span "Додати знижку" at bounding box center [192, 142] width 58 height 8
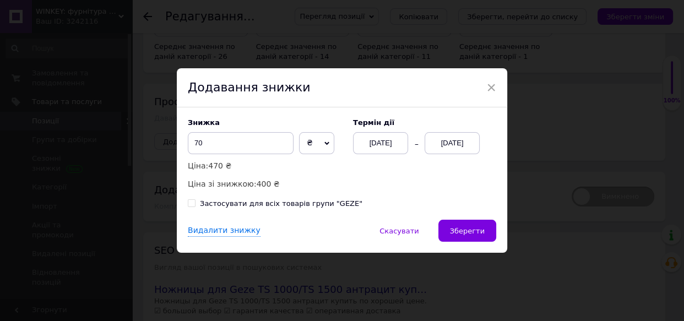
click at [449, 147] on div "12.09.2025" at bounding box center [452, 143] width 55 height 22
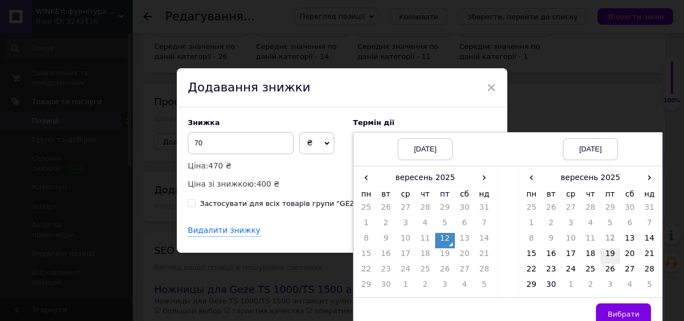
click at [606, 257] on td "19" at bounding box center [611, 255] width 20 height 15
click at [623, 312] on span "Вибрати" at bounding box center [624, 314] width 32 height 8
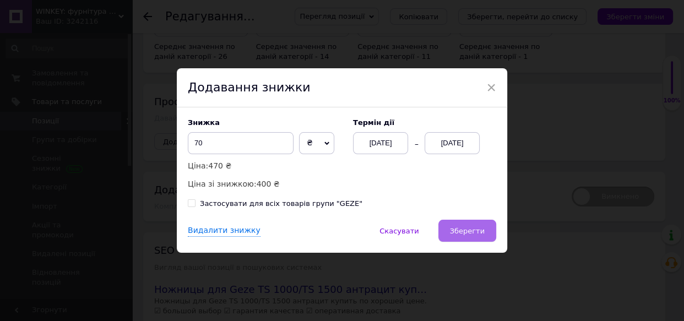
click at [467, 234] on span "Зберегти" at bounding box center [467, 231] width 35 height 8
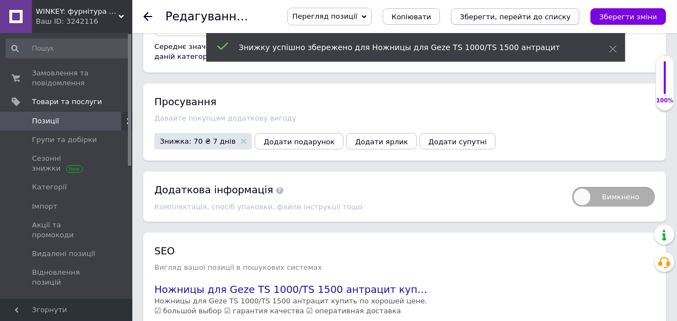
click at [534, 16] on icon "Зберегти, перейти до списку" at bounding box center [515, 17] width 111 height 8
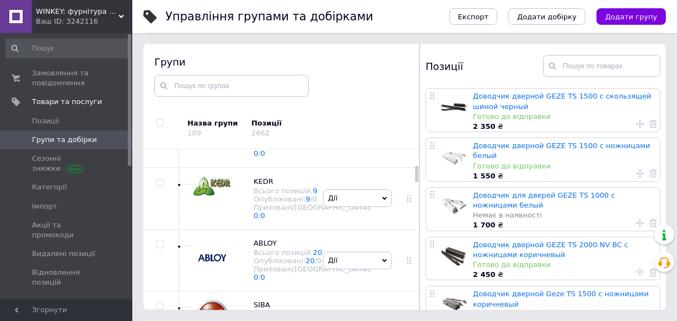
scroll to position [463, 0]
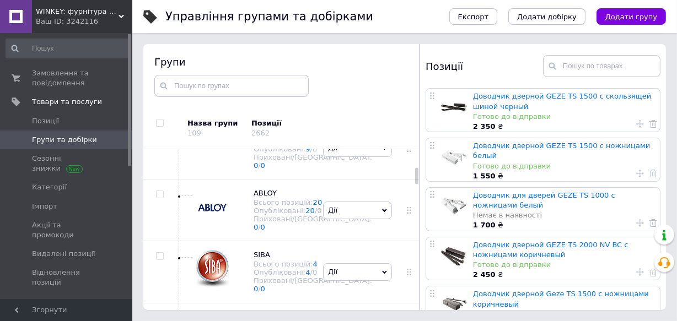
click at [264, 73] on span "RYOBI" at bounding box center [263, 69] width 21 height 8
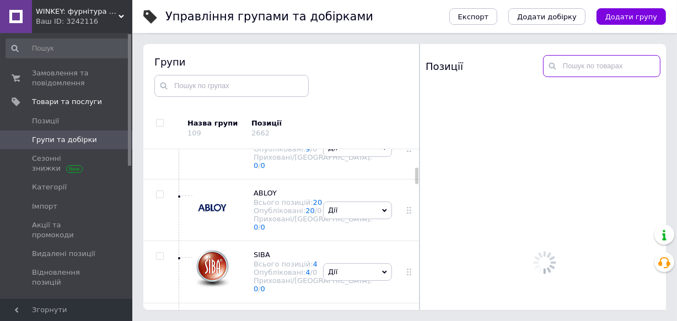
click at [573, 69] on input "text" at bounding box center [601, 66] width 117 height 22
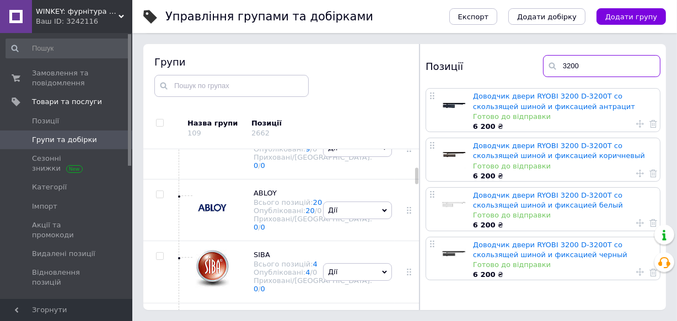
drag, startPoint x: 586, startPoint y: 64, endPoint x: 556, endPoint y: 67, distance: 30.4
click at [556, 67] on div "3200" at bounding box center [601, 66] width 117 height 22
type input "3200"
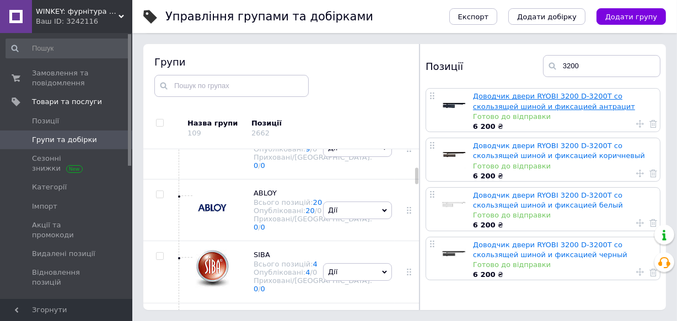
click at [526, 94] on link "Доводчик двери RYOBI 3200 D-3200Т со скользящей шиной и фиксацией антрацит" at bounding box center [554, 101] width 162 height 18
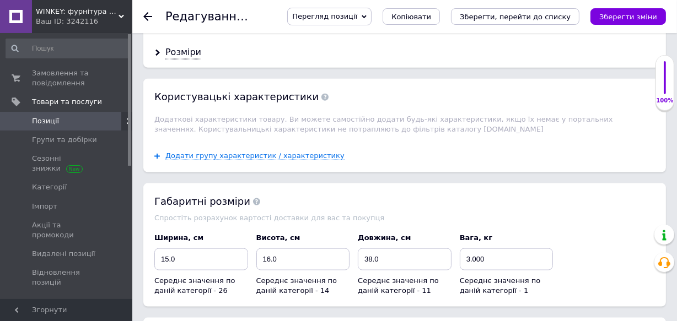
scroll to position [1452, 0]
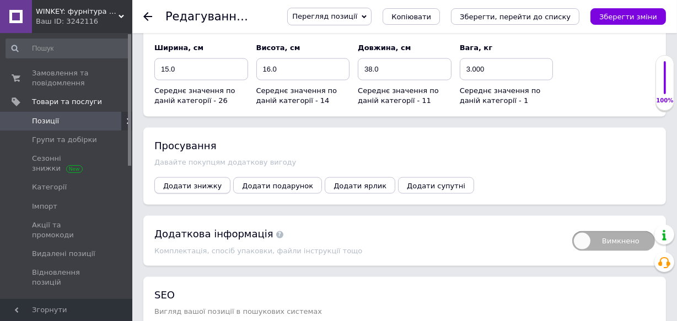
click at [188, 182] on span "Додати знижку" at bounding box center [192, 186] width 58 height 8
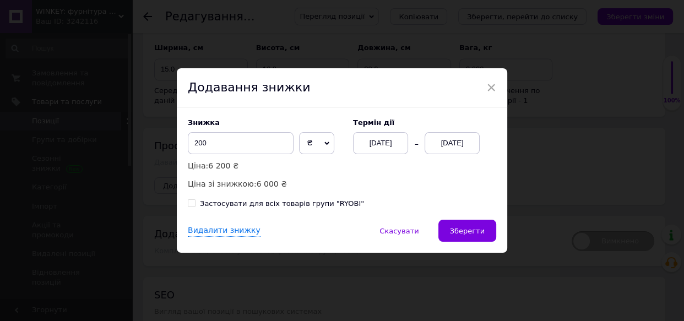
click at [444, 145] on div "12.09.2025" at bounding box center [452, 143] width 55 height 22
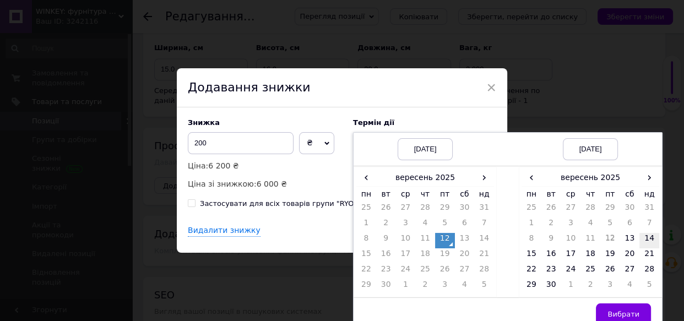
click at [650, 240] on td "14" at bounding box center [650, 240] width 20 height 15
click at [629, 309] on button "Вибрати" at bounding box center [623, 315] width 55 height 22
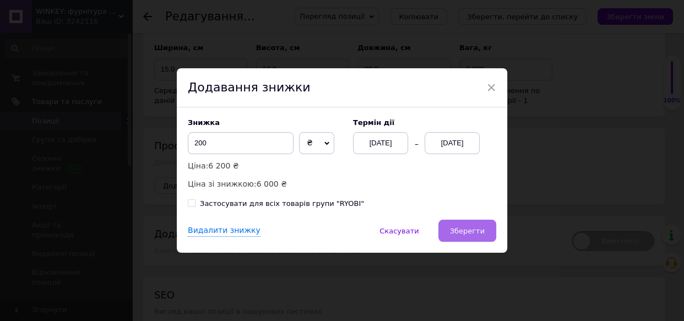
click at [475, 228] on span "Зберегти" at bounding box center [467, 231] width 35 height 8
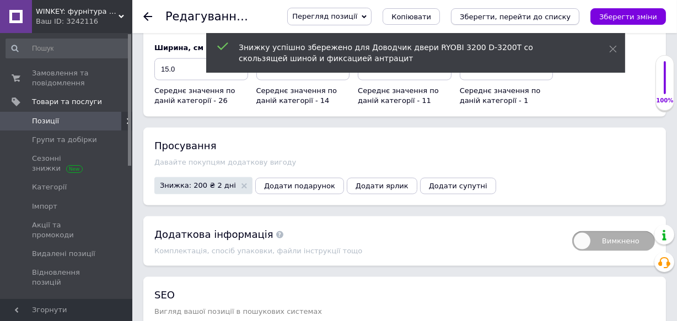
click at [523, 14] on icon "Зберегти, перейти до списку" at bounding box center [515, 17] width 111 height 8
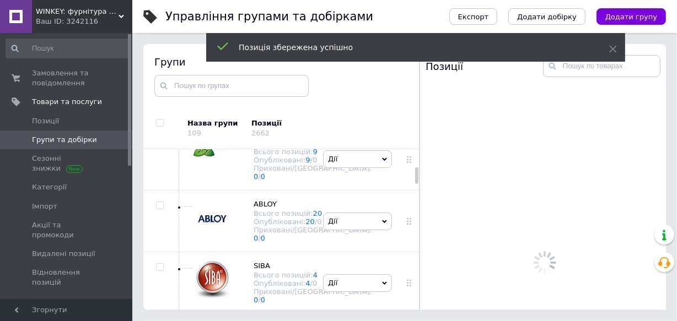
scroll to position [453, 0]
click at [581, 72] on input "text" at bounding box center [601, 66] width 117 height 22
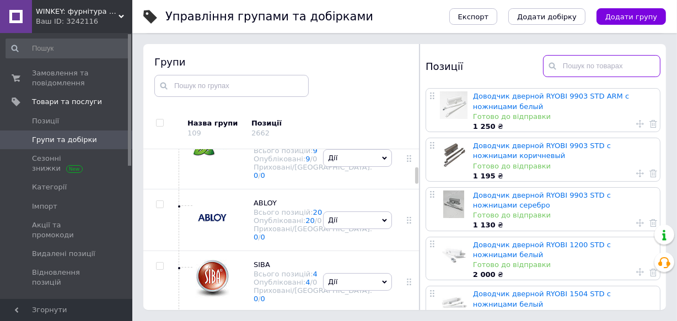
paste input "3200"
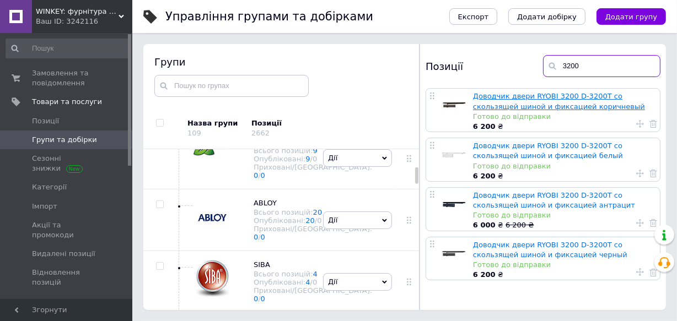
type input "3200"
click at [532, 99] on link "Доводчик двери RYOBI 3200 D-3200Т со скользящей шиной и фиксацией коричневый" at bounding box center [559, 101] width 172 height 18
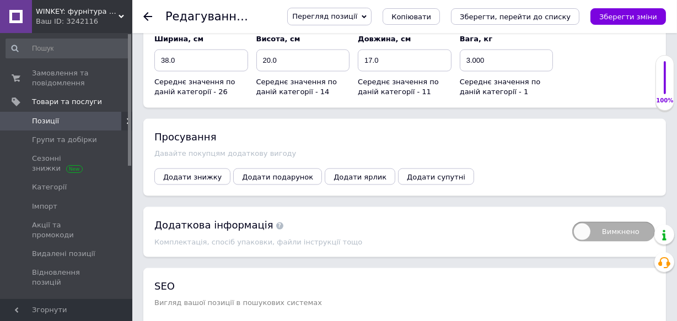
scroll to position [1503, 0]
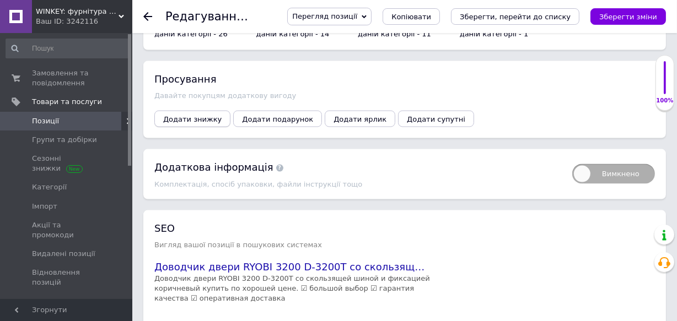
click at [175, 115] on span "Додати знижку" at bounding box center [192, 119] width 58 height 8
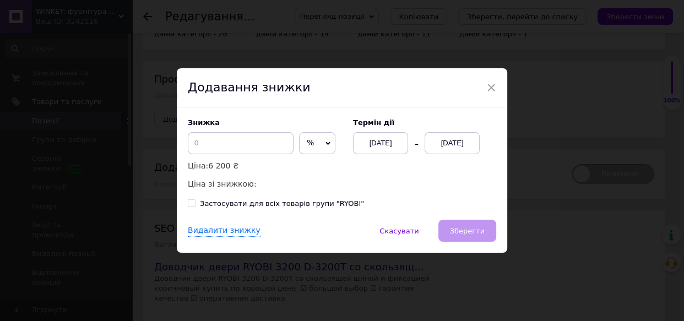
click at [307, 147] on span "%" at bounding box center [317, 143] width 36 height 22
click at [301, 168] on li "₴" at bounding box center [317, 166] width 35 height 15
click at [209, 145] on input at bounding box center [241, 143] width 106 height 22
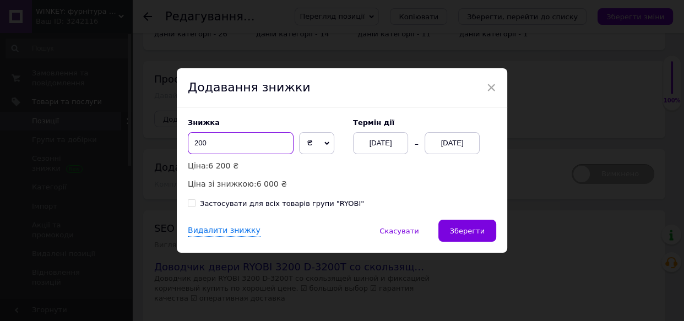
type input "200"
click at [445, 142] on div "12.09.2025" at bounding box center [452, 143] width 55 height 22
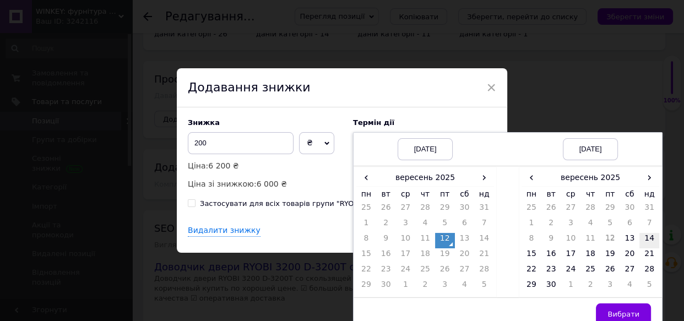
click at [652, 240] on td "14" at bounding box center [650, 240] width 20 height 15
click at [620, 314] on span "Вибрати" at bounding box center [624, 314] width 32 height 8
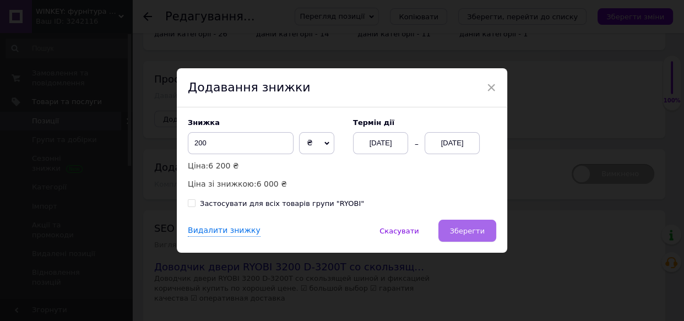
click at [462, 234] on span "Зберегти" at bounding box center [467, 231] width 35 height 8
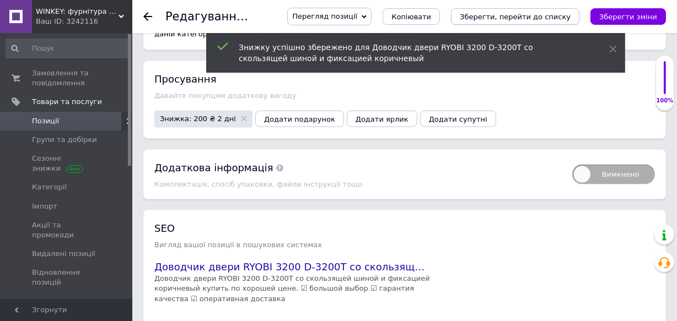
click at [517, 18] on icon "Зберегти, перейти до списку" at bounding box center [515, 17] width 111 height 8
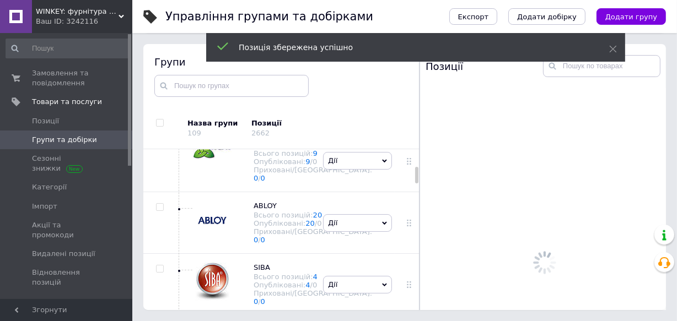
scroll to position [453, 0]
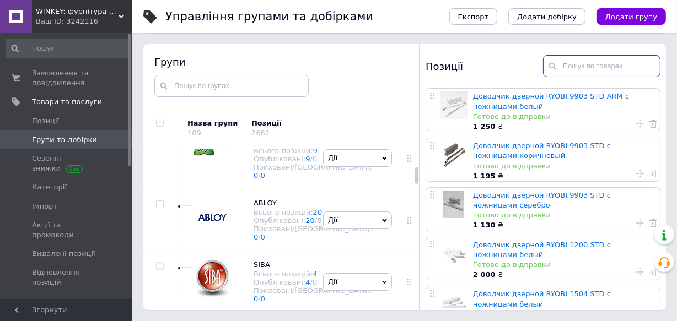
click at [576, 68] on input "text" at bounding box center [601, 66] width 117 height 22
paste input "3200"
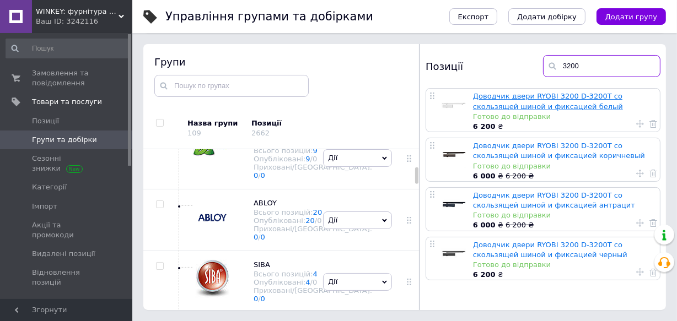
type input "3200"
click at [517, 99] on link "Доводчик двери RYOBI 3200 D-3200Т со скользящей шиной и фиксацией белый" at bounding box center [548, 101] width 150 height 18
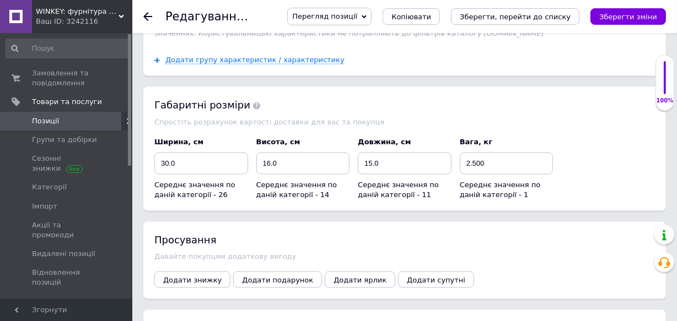
scroll to position [1452, 0]
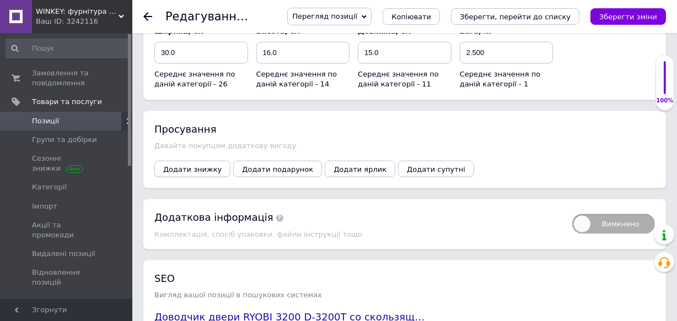
click at [190, 165] on span "Додати знижку" at bounding box center [192, 169] width 58 height 8
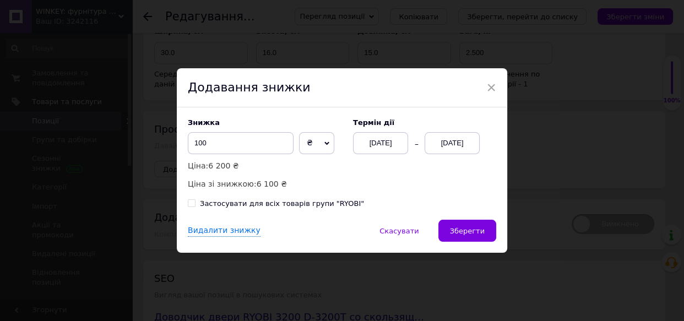
click at [435, 143] on div "12.09.2025" at bounding box center [452, 143] width 55 height 22
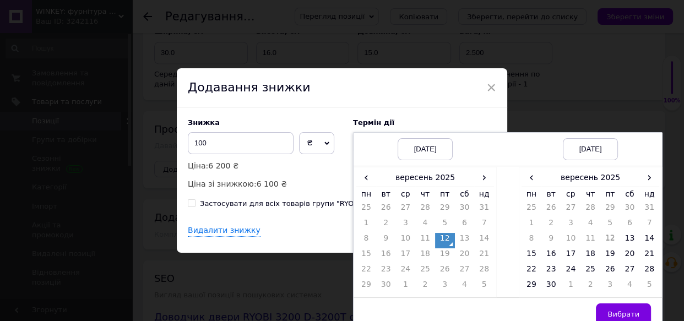
click at [414, 117] on div "Знижка 100 ₴ % Ціна: 6 200 ₴ Ціна зі знижкою: 6 100 ₴ Термін дії 12.09.2025 12.…" at bounding box center [342, 163] width 331 height 112
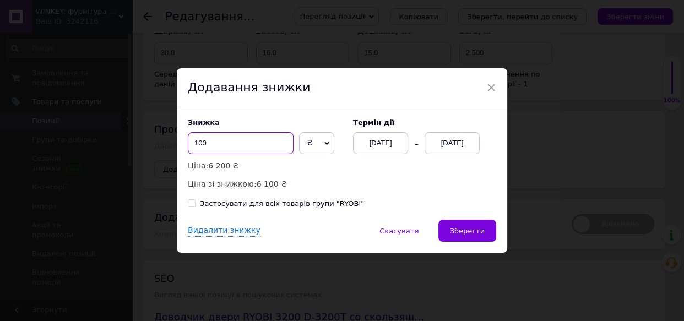
click at [194, 143] on input "100" at bounding box center [241, 143] width 106 height 22
type input "200"
click at [443, 142] on div "12.09.2025" at bounding box center [452, 143] width 55 height 22
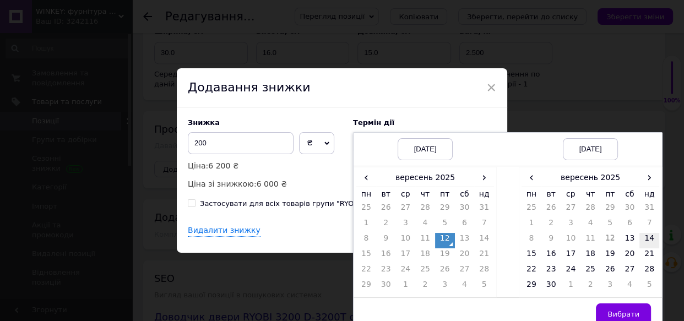
click at [647, 240] on td "14" at bounding box center [650, 240] width 20 height 15
click at [626, 310] on span "Вибрати" at bounding box center [624, 314] width 32 height 8
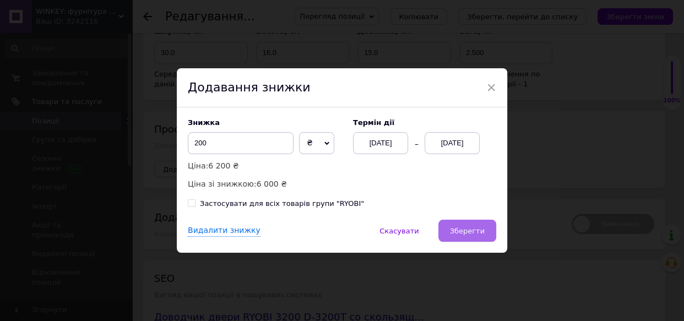
click at [468, 240] on button "Зберегти" at bounding box center [468, 231] width 58 height 22
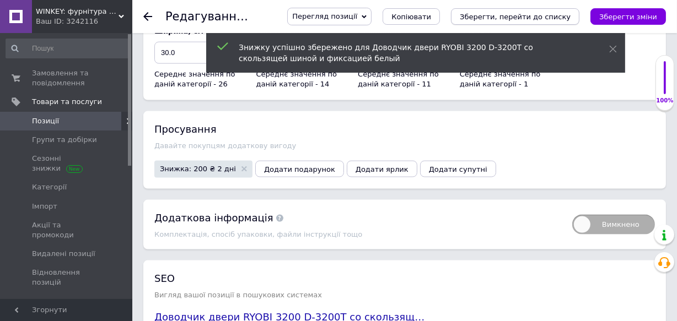
click at [527, 18] on icon "Зберегти, перейти до списку" at bounding box center [515, 17] width 111 height 8
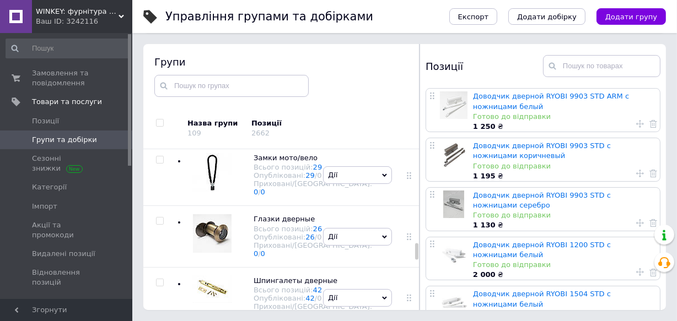
scroll to position [2457, 0]
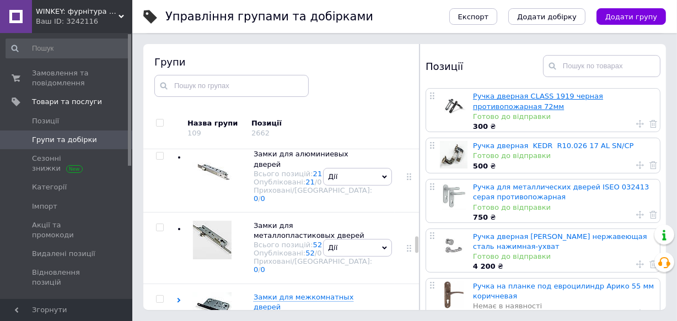
click at [556, 95] on link "Ручка дверная CLASS 1919 черная противопожарная 72мм" at bounding box center [538, 101] width 130 height 18
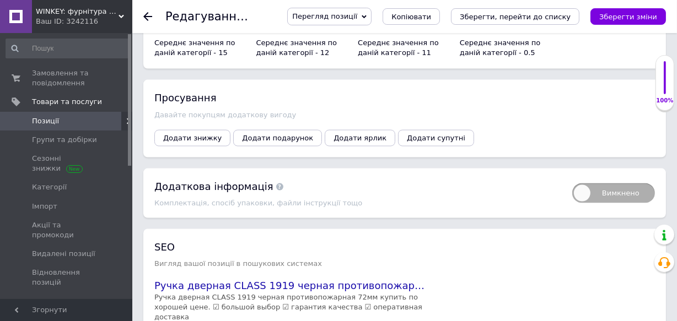
scroll to position [1553, 0]
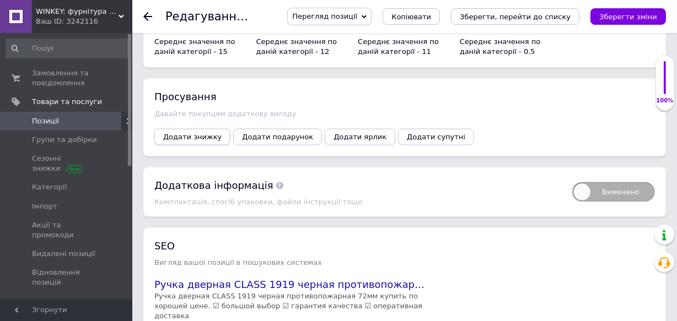
click at [171, 133] on span "Додати знижку" at bounding box center [192, 137] width 58 height 8
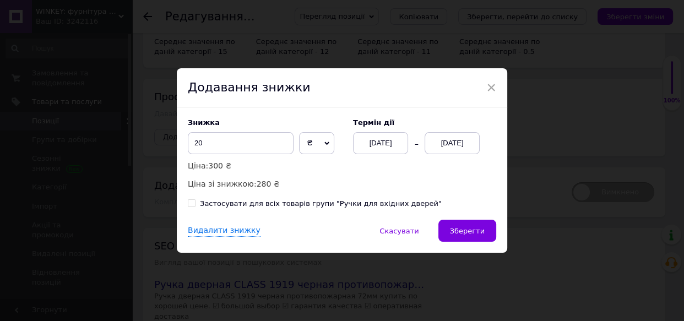
click at [440, 142] on div "12.09.2025" at bounding box center [452, 143] width 55 height 22
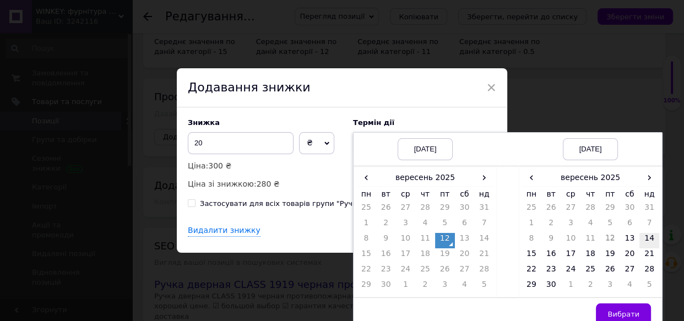
click at [646, 237] on td "14" at bounding box center [650, 240] width 20 height 15
click at [621, 309] on button "Вибрати" at bounding box center [623, 315] width 55 height 22
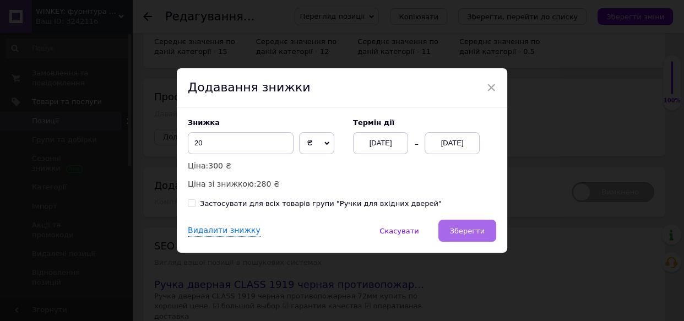
click at [456, 223] on button "Зберегти" at bounding box center [468, 231] width 58 height 22
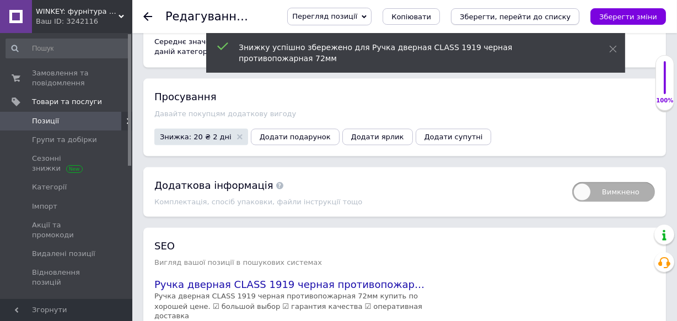
click at [534, 17] on icon "Зберегти, перейти до списку" at bounding box center [515, 17] width 111 height 8
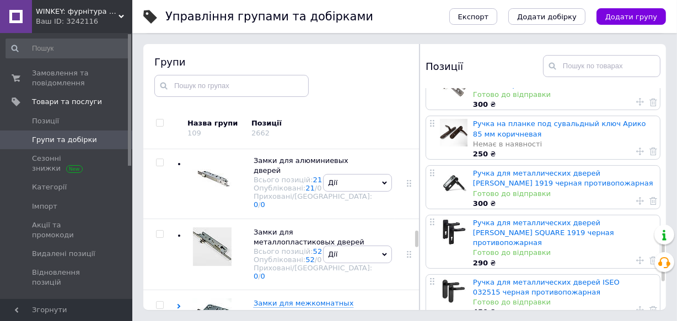
scroll to position [901, 0]
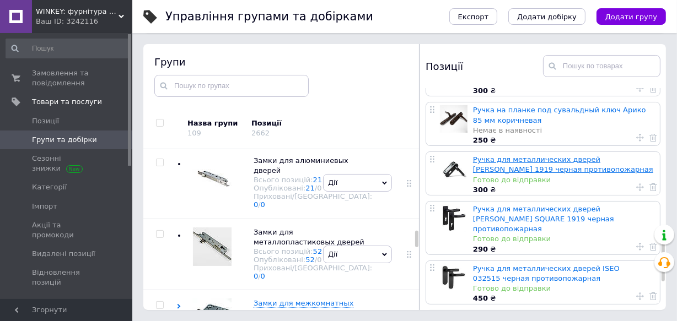
click at [512, 155] on link "Ручка для металлических дверей SANTOS 1919 черная противопожарная" at bounding box center [563, 164] width 180 height 18
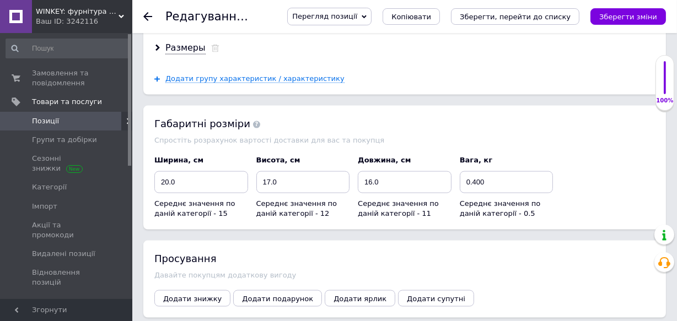
scroll to position [1452, 0]
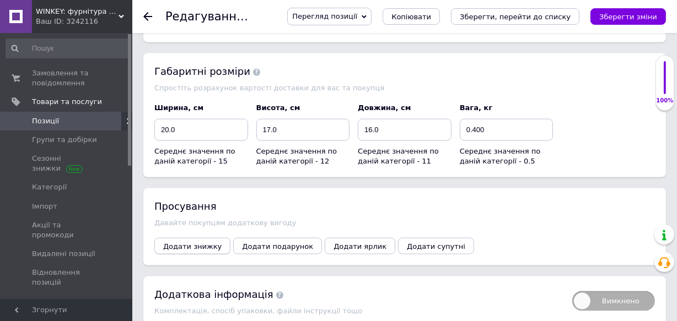
click at [184, 244] on span "Додати знижку" at bounding box center [192, 246] width 58 height 8
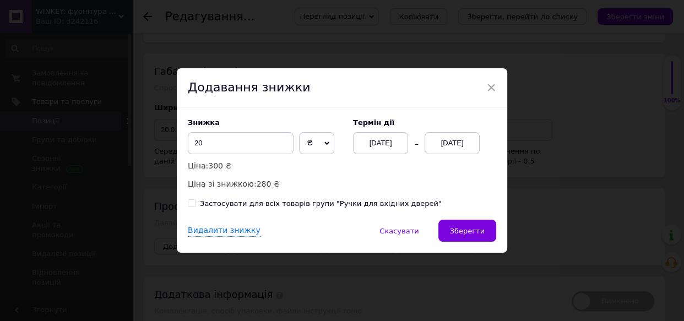
click at [452, 146] on div "12.09.2025" at bounding box center [452, 143] width 55 height 22
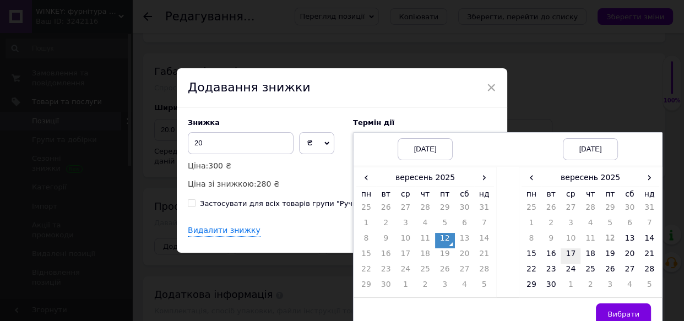
click at [568, 258] on td "17" at bounding box center [571, 255] width 20 height 15
click at [632, 314] on span "Вибрати" at bounding box center [624, 314] width 32 height 8
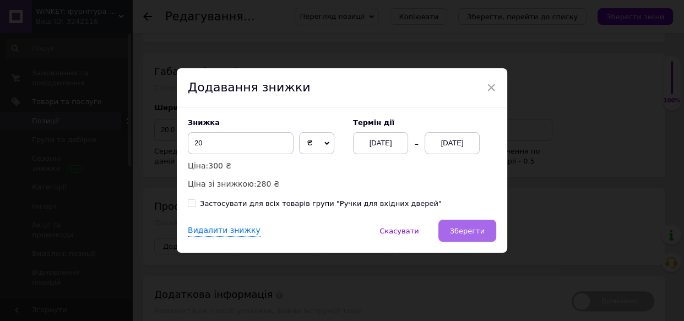
click at [476, 236] on button "Зберегти" at bounding box center [468, 231] width 58 height 22
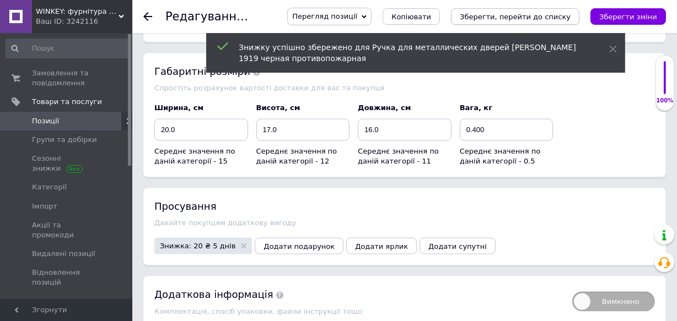
click at [534, 19] on icon "Зберегти, перейти до списку" at bounding box center [515, 17] width 111 height 8
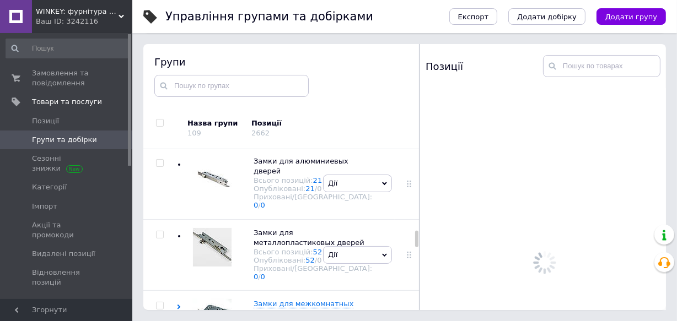
scroll to position [1708, 0]
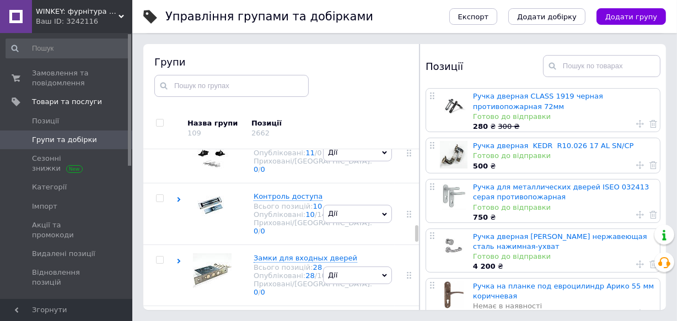
scroll to position [1758, 0]
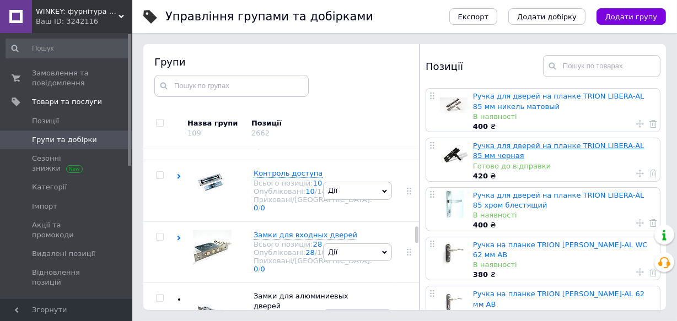
click at [539, 142] on link "Ручка для дверей на планке TRION LIBERA-AL 85 мм черная" at bounding box center [558, 151] width 171 height 18
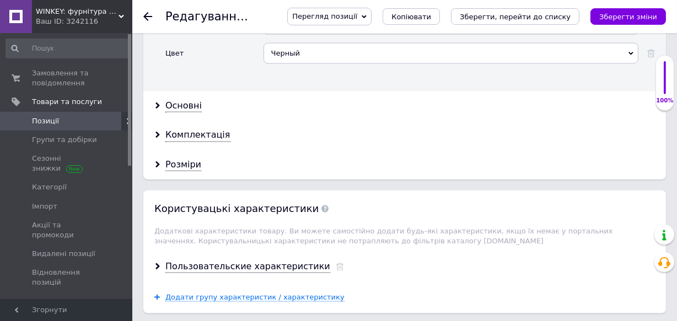
scroll to position [1503, 0]
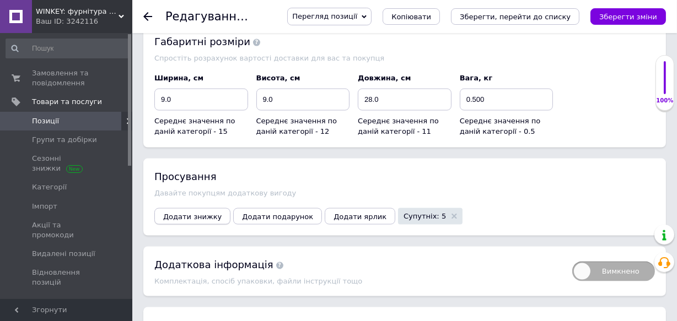
click at [175, 213] on span "Додати знижку" at bounding box center [192, 217] width 58 height 8
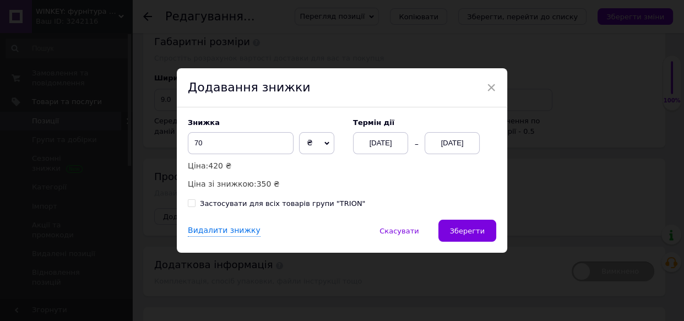
click at [445, 140] on div "12.09.2025" at bounding box center [452, 143] width 55 height 22
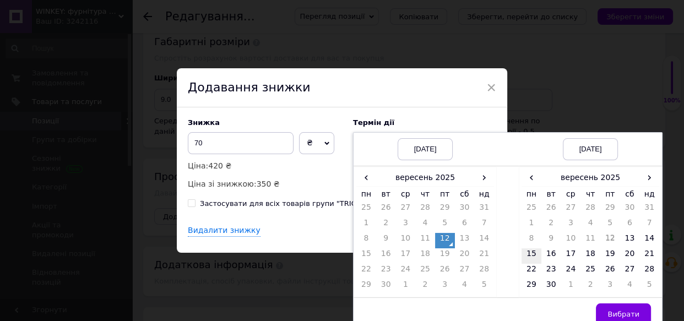
click at [532, 253] on td "15" at bounding box center [532, 255] width 20 height 15
click at [627, 310] on span "Вибрати" at bounding box center [624, 314] width 32 height 8
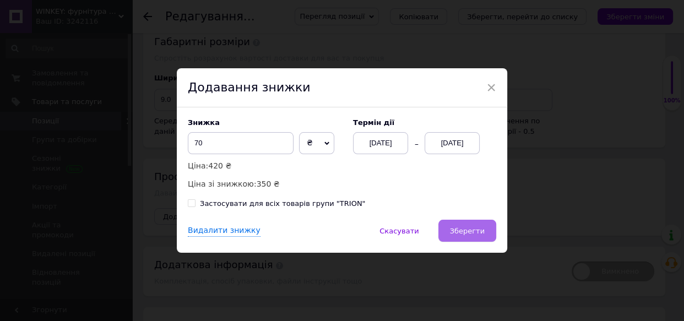
click at [469, 231] on span "Зберегти" at bounding box center [467, 231] width 35 height 8
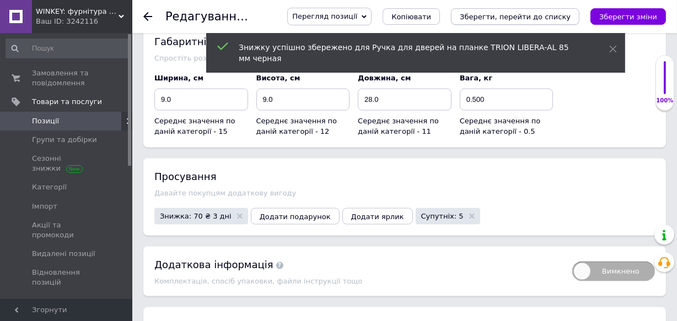
click at [541, 19] on icon "Зберегти, перейти до списку" at bounding box center [515, 17] width 111 height 8
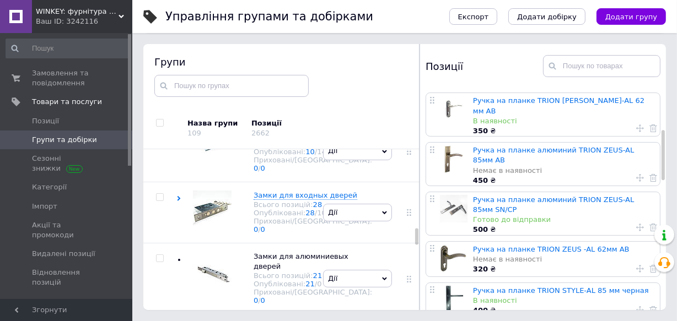
scroll to position [200, 0]
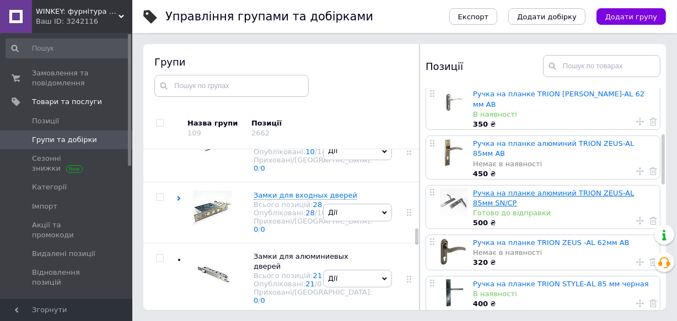
click at [553, 189] on link "Ручка на планке алюминий TRION ZEUS-AL 85мм SN/CP" at bounding box center [553, 198] width 161 height 18
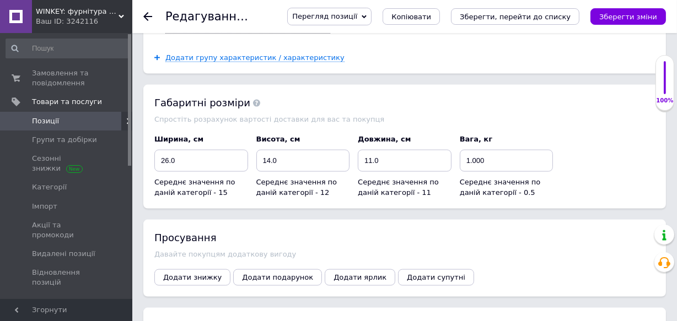
scroll to position [1402, 0]
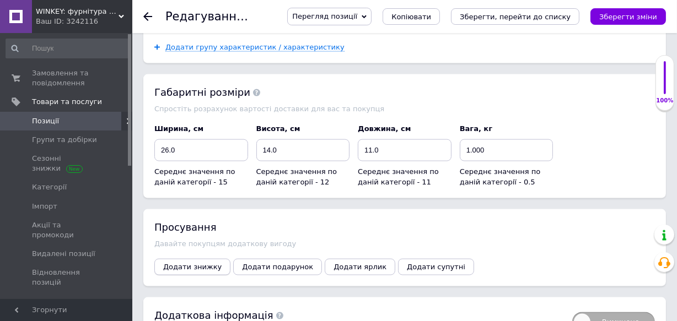
click at [165, 263] on span "Додати знижку" at bounding box center [192, 267] width 58 height 8
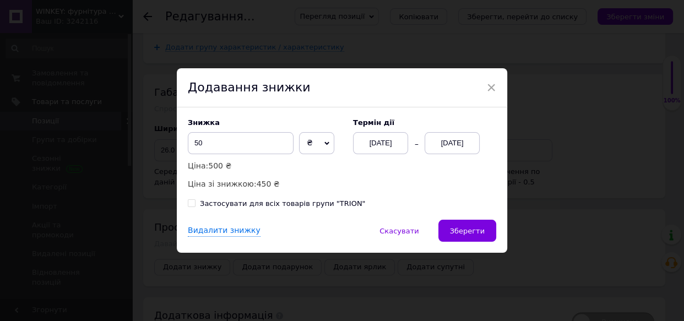
click at [432, 143] on div "12.09.2025" at bounding box center [452, 143] width 55 height 22
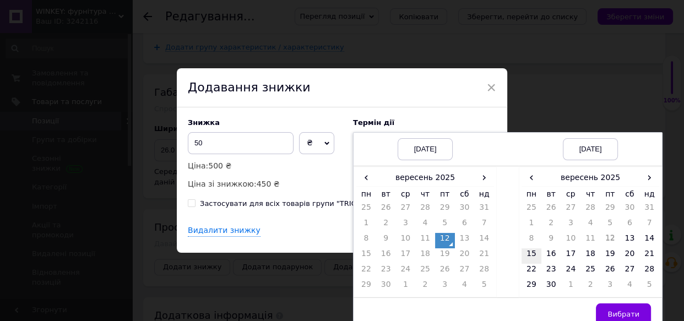
click at [527, 256] on td "15" at bounding box center [532, 255] width 20 height 15
click at [608, 311] on button "Вибрати" at bounding box center [623, 315] width 55 height 22
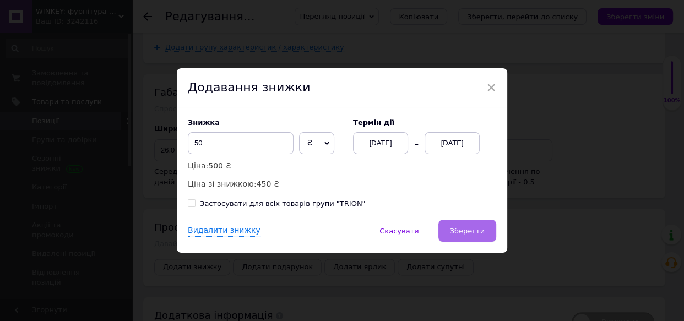
click at [463, 226] on button "Зберегти" at bounding box center [468, 231] width 58 height 22
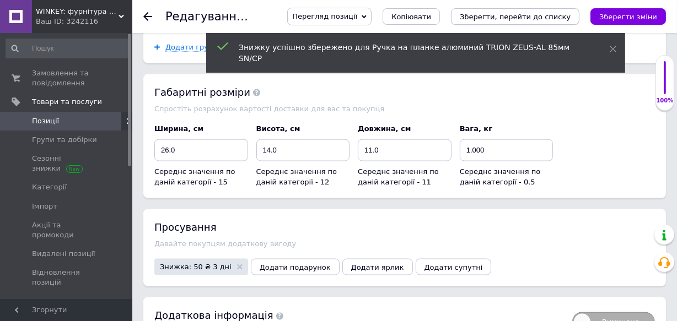
click at [523, 17] on icon "Зберегти, перейти до списку" at bounding box center [515, 17] width 111 height 8
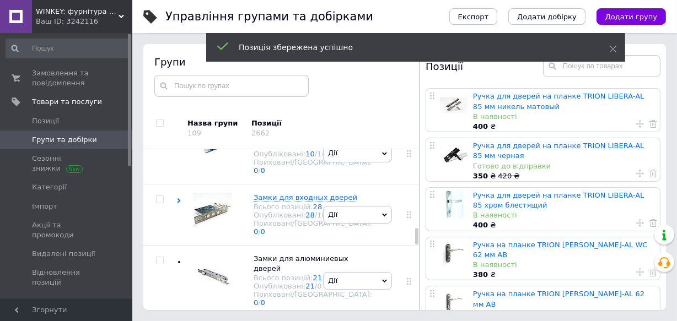
scroll to position [1797, 0]
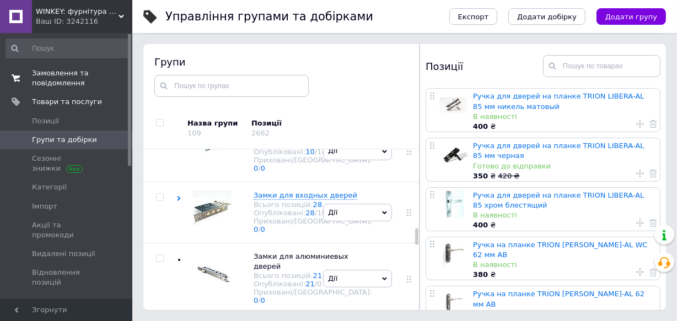
click at [47, 75] on span "Замовлення та повідомлення" at bounding box center [67, 78] width 70 height 20
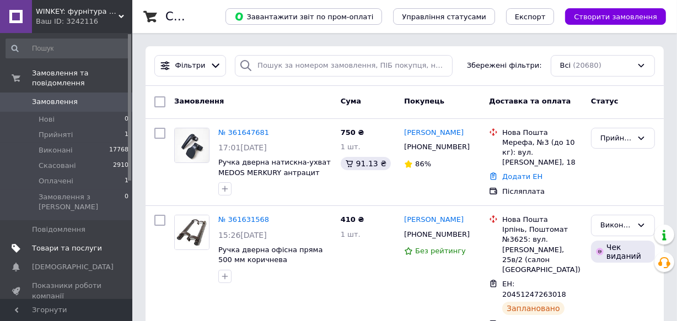
click at [58, 244] on span "Товари та послуги" at bounding box center [67, 249] width 70 height 10
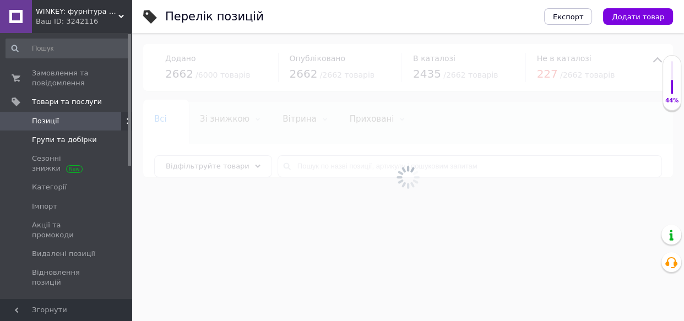
click at [70, 142] on span "Групи та добірки" at bounding box center [64, 140] width 65 height 10
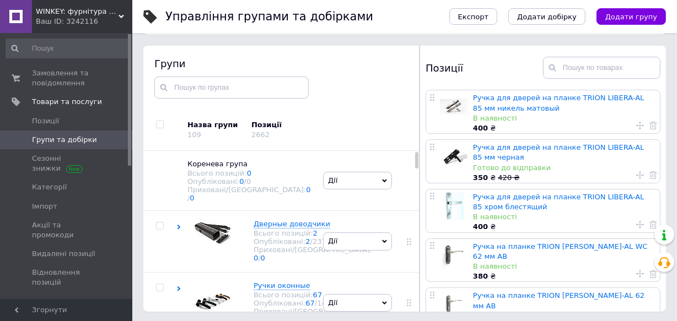
scroll to position [62, 0]
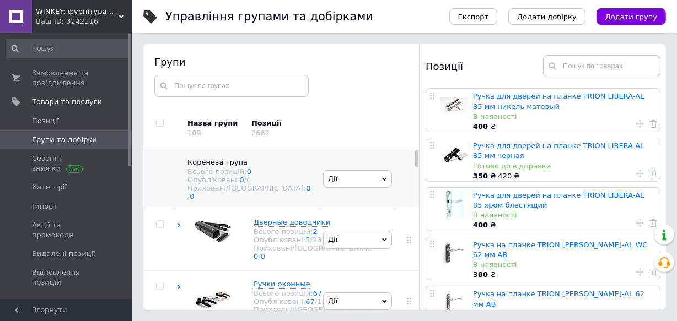
drag, startPoint x: 272, startPoint y: 225, endPoint x: 298, endPoint y: 173, distance: 58.2
click at [272, 225] on span "Дверные доводчики" at bounding box center [291, 222] width 77 height 8
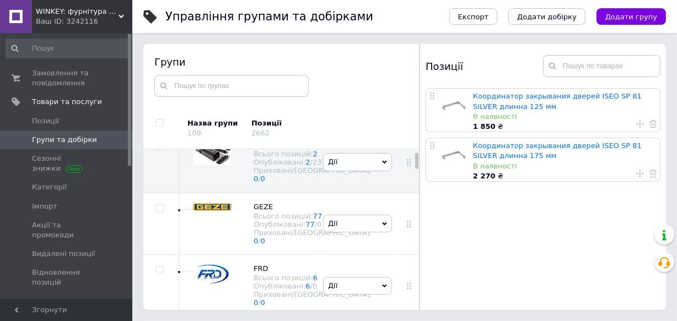
scroll to position [66, 0]
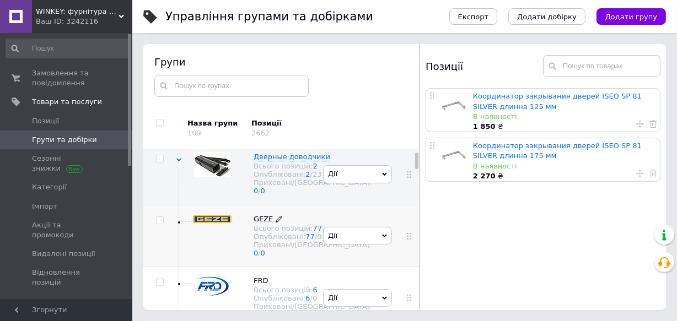
click at [264, 223] on span "GEZE" at bounding box center [262, 219] width 19 height 8
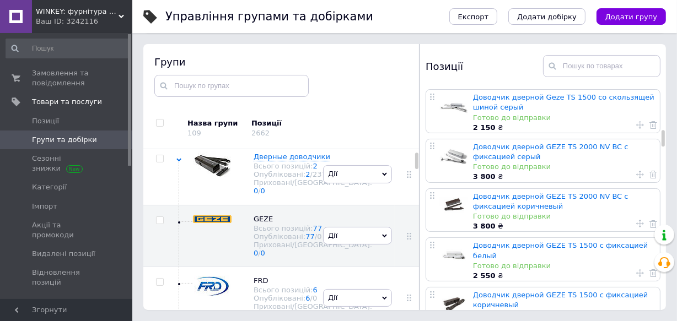
scroll to position [701, 0]
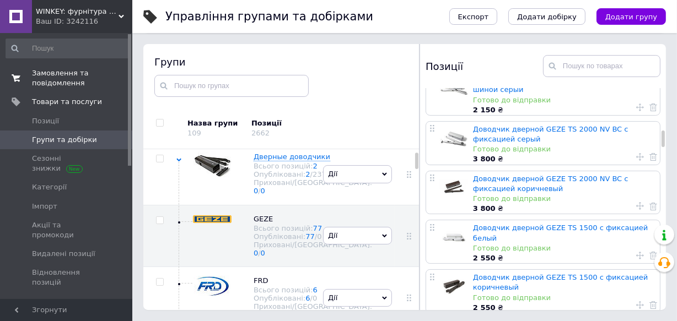
click at [63, 74] on span "Замовлення та повідомлення" at bounding box center [67, 78] width 70 height 20
